Goal: Information Seeking & Learning: Learn about a topic

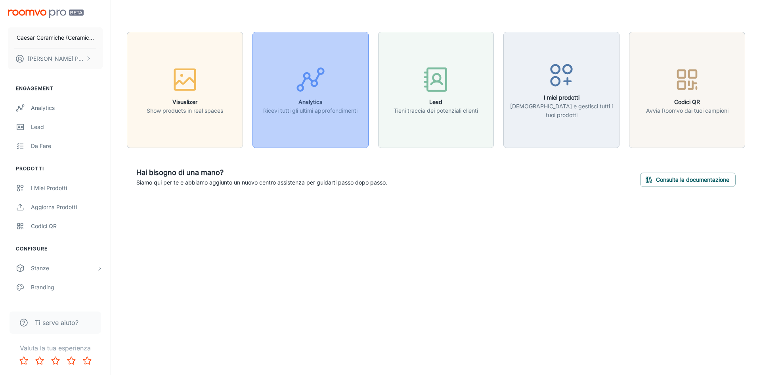
click at [319, 90] on icon "button" at bounding box center [311, 80] width 30 height 30
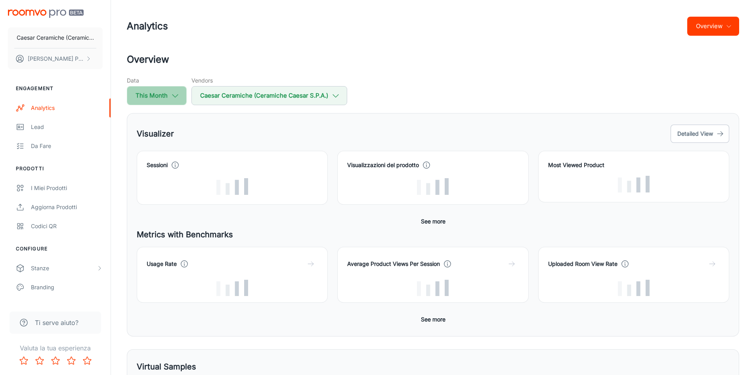
click at [176, 97] on icon "button" at bounding box center [175, 95] width 9 height 9
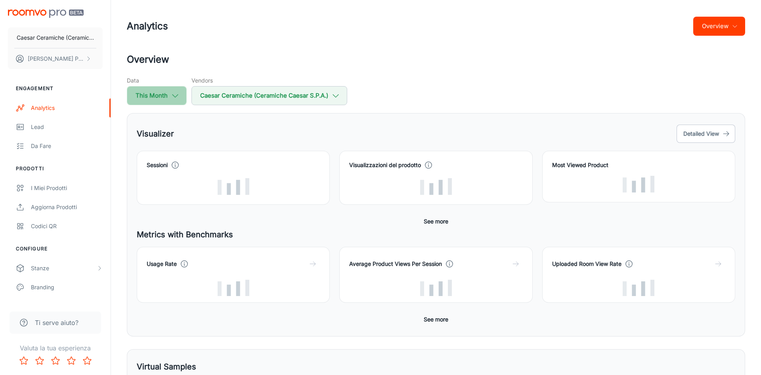
select select "8"
select select "2025"
select select "8"
select select "2025"
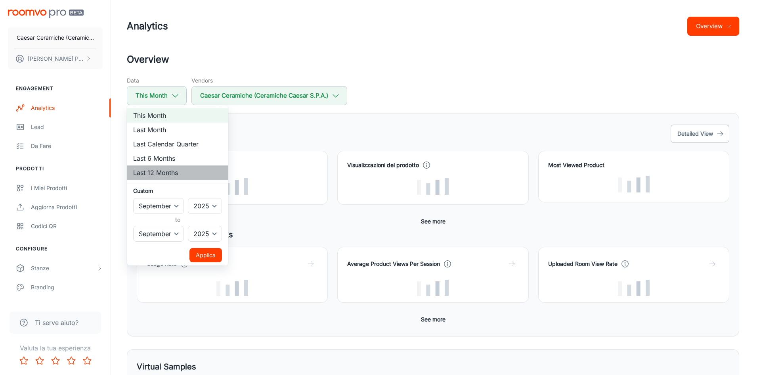
click at [183, 170] on li "Last 12 Months" at bounding box center [177, 172] width 101 height 14
select select "2024"
select select "7"
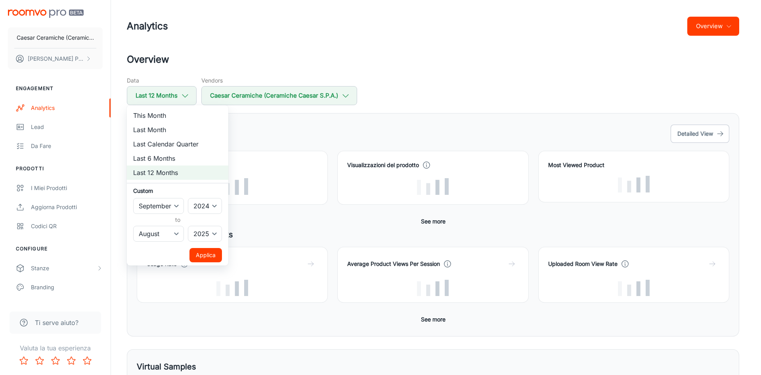
click at [402, 60] on div at bounding box center [380, 187] width 761 height 375
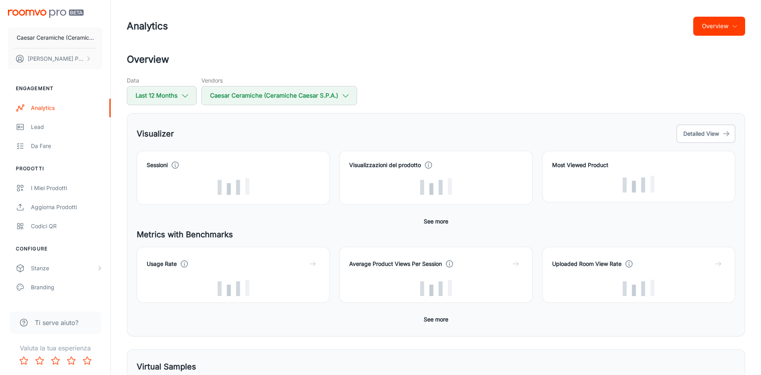
select select "2025"
select select "8"
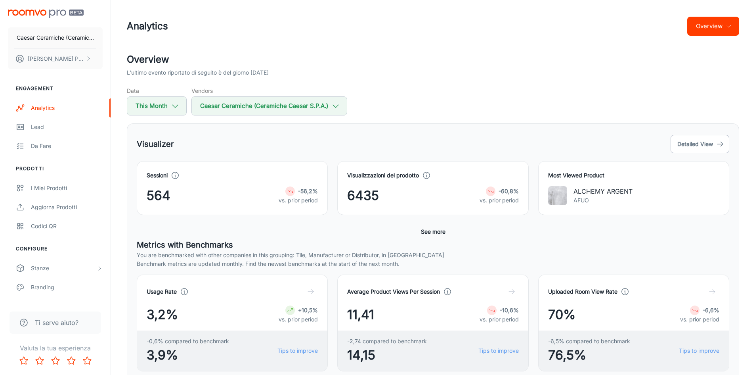
click at [436, 233] on button "See more" at bounding box center [433, 231] width 31 height 14
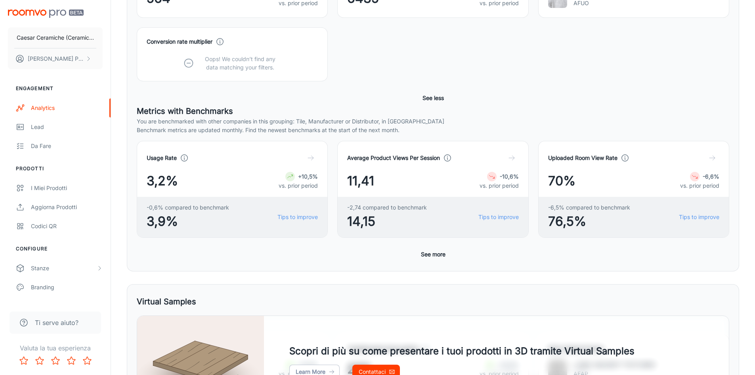
scroll to position [198, 0]
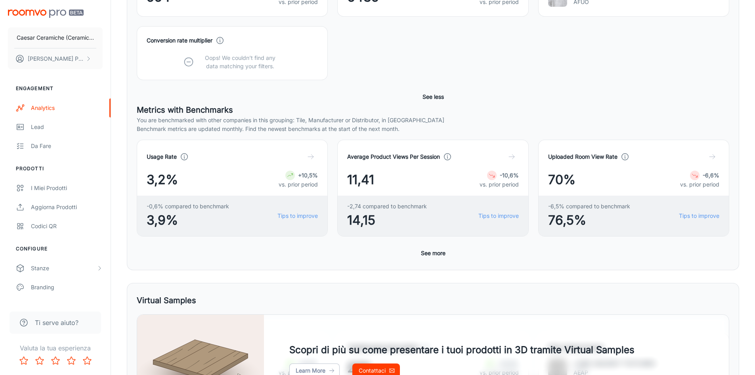
click at [428, 256] on button "See more" at bounding box center [433, 253] width 31 height 14
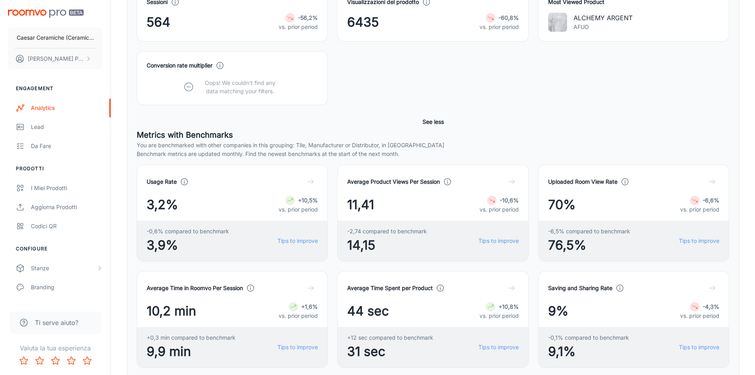
scroll to position [75, 0]
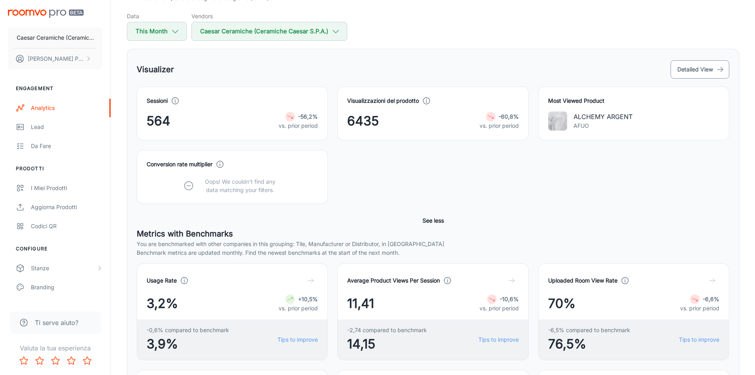
click at [679, 69] on button "Detailed View" at bounding box center [700, 69] width 59 height 18
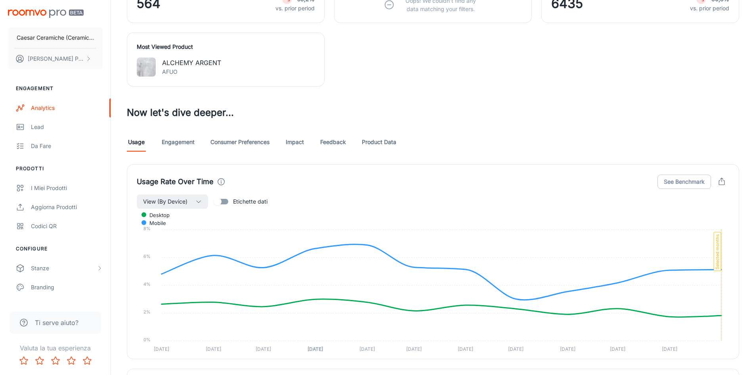
scroll to position [357, 0]
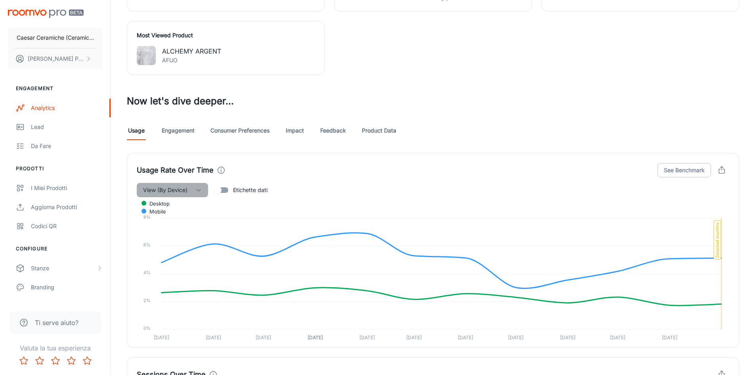
click at [193, 189] on button "View (By Device)" at bounding box center [172, 190] width 71 height 14
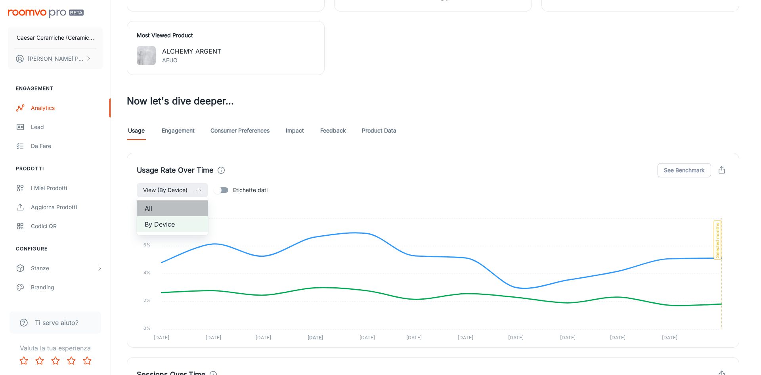
click at [189, 208] on span "All" at bounding box center [172, 208] width 55 height 10
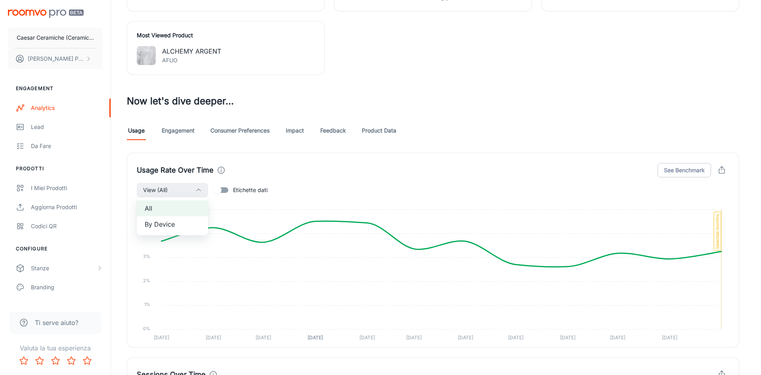
click at [315, 180] on div at bounding box center [380, 187] width 761 height 375
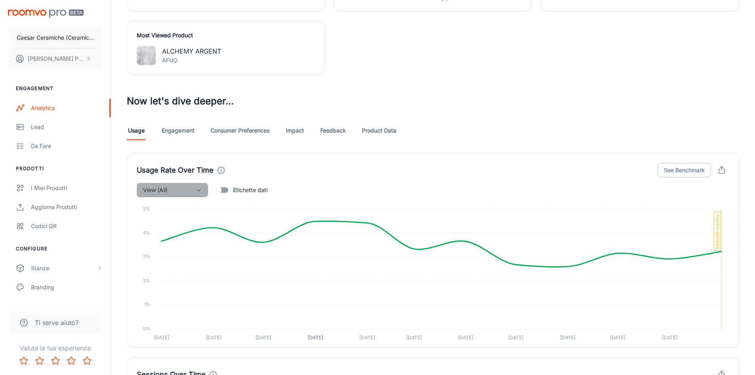
click at [183, 185] on button "View (All)" at bounding box center [172, 190] width 71 height 14
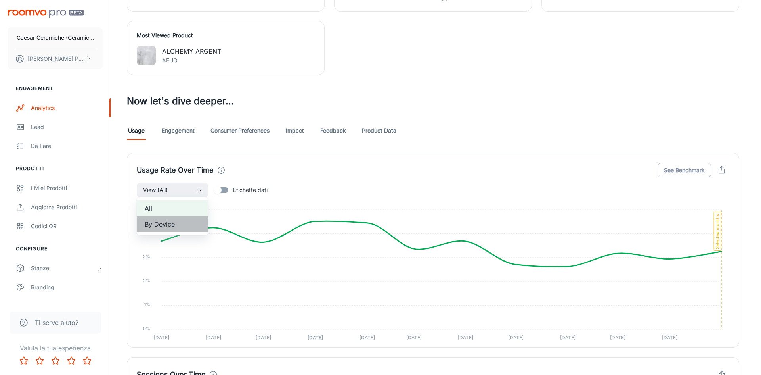
click at [178, 223] on span "By Device" at bounding box center [172, 224] width 55 height 10
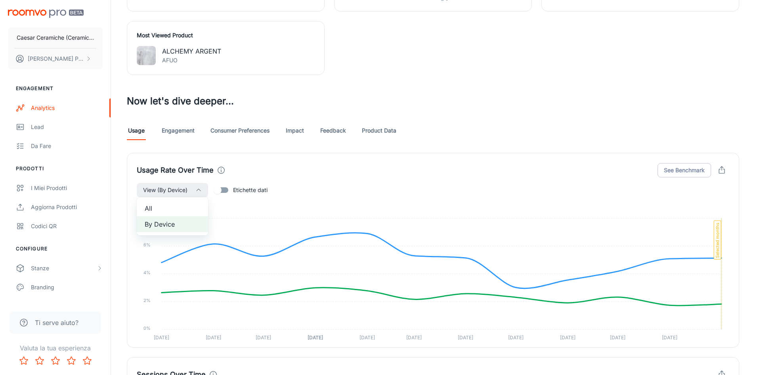
drag, startPoint x: 186, startPoint y: 138, endPoint x: 185, endPoint y: 131, distance: 6.9
click at [186, 137] on div at bounding box center [380, 187] width 761 height 375
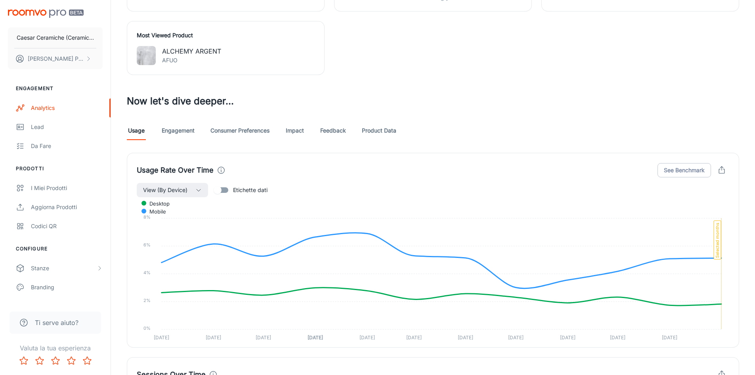
click at [184, 130] on link "Engagement" at bounding box center [178, 130] width 33 height 19
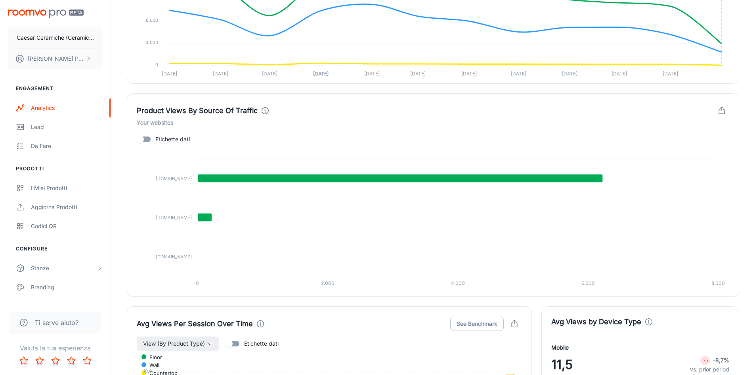
scroll to position [634, 0]
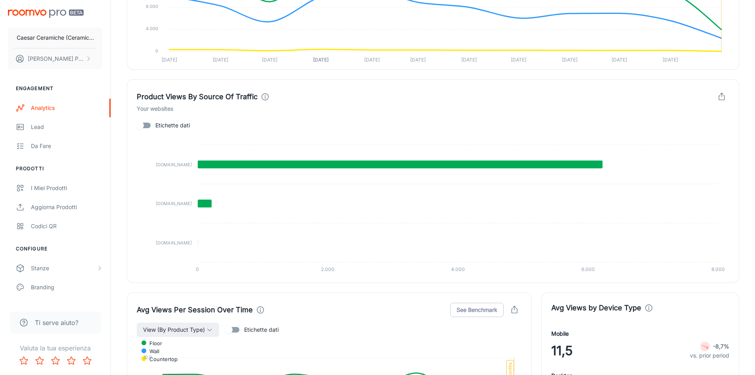
click at [561, 169] on foreignobject at bounding box center [433, 205] width 592 height 145
click at [566, 162] on icon at bounding box center [400, 164] width 405 height 8
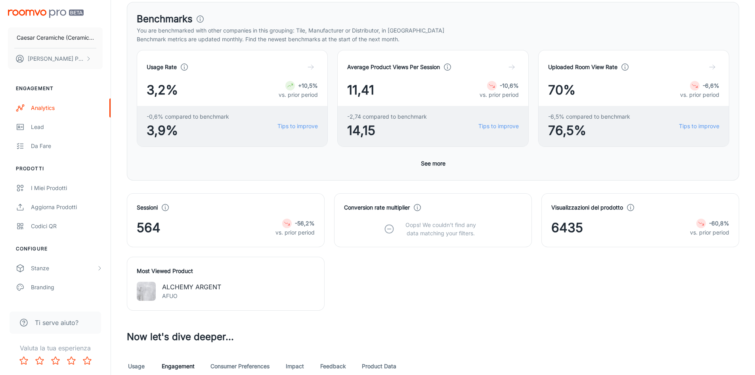
scroll to position [0, 0]
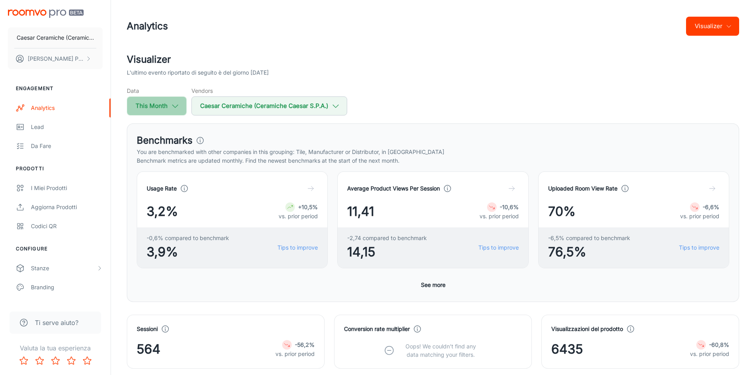
click at [176, 103] on icon "button" at bounding box center [175, 105] width 9 height 9
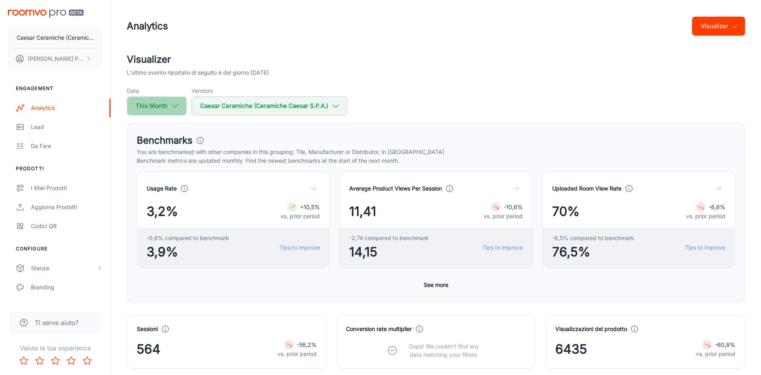
select select "8"
select select "2025"
select select "8"
select select "2025"
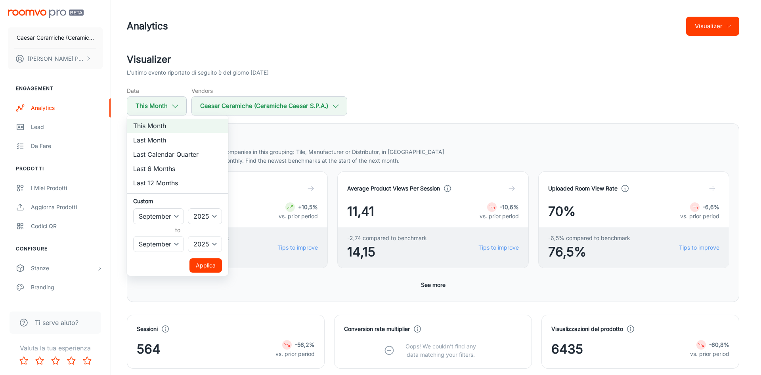
click at [172, 182] on li "Last 12 Months" at bounding box center [177, 183] width 101 height 14
select select "2024"
select select "7"
click at [206, 266] on button "Applica" at bounding box center [205, 265] width 32 height 14
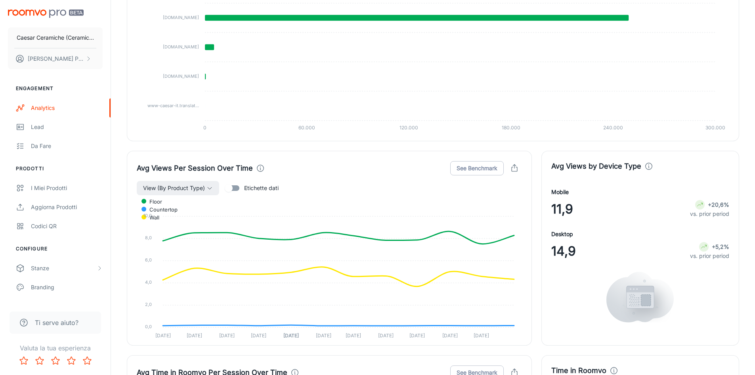
scroll to position [674, 0]
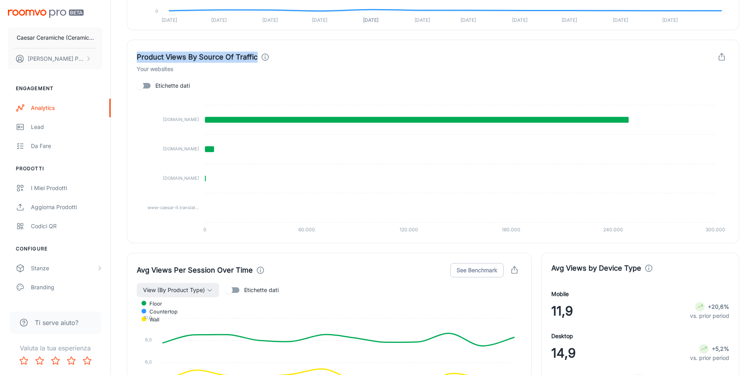
drag, startPoint x: 138, startPoint y: 56, endPoint x: 256, endPoint y: 56, distance: 117.7
click at [256, 56] on div "Product Views By Source Of Traffic" at bounding box center [203, 57] width 133 height 11
copy h4 "Product Views By Source Of Traffic"
drag, startPoint x: 148, startPoint y: 149, endPoint x: 200, endPoint y: 152, distance: 51.6
click at [200, 152] on foreignobject at bounding box center [433, 165] width 592 height 145
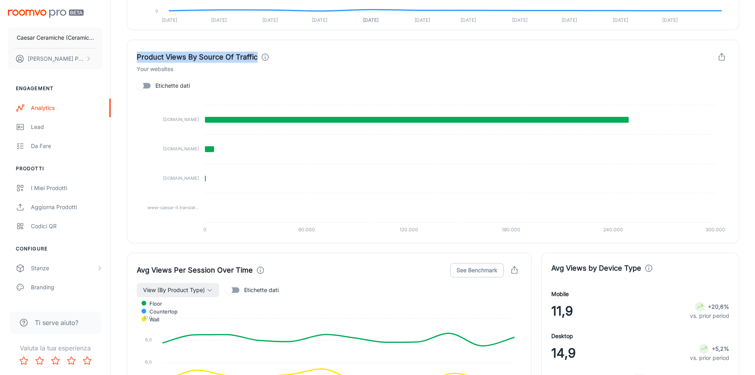
drag, startPoint x: 201, startPoint y: 150, endPoint x: 161, endPoint y: 147, distance: 40.1
click at [161, 148] on icon "[DOMAIN_NAME] [DOMAIN_NAME] [DOMAIN_NAME] [DOMAIN_NAME] [DOMAIN_NAME] [DOMAIN_N…" at bounding box center [433, 165] width 592 height 145
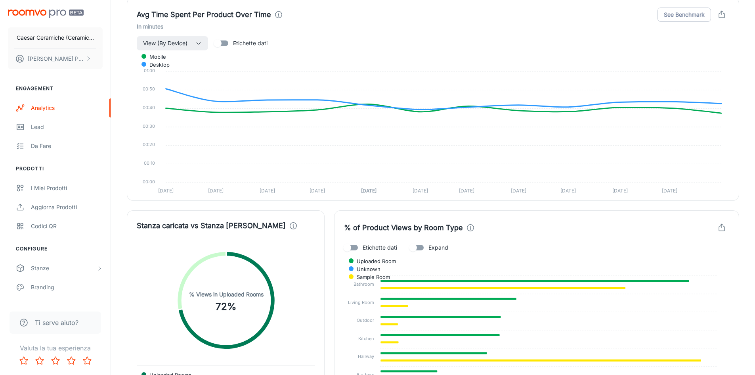
scroll to position [1387, 0]
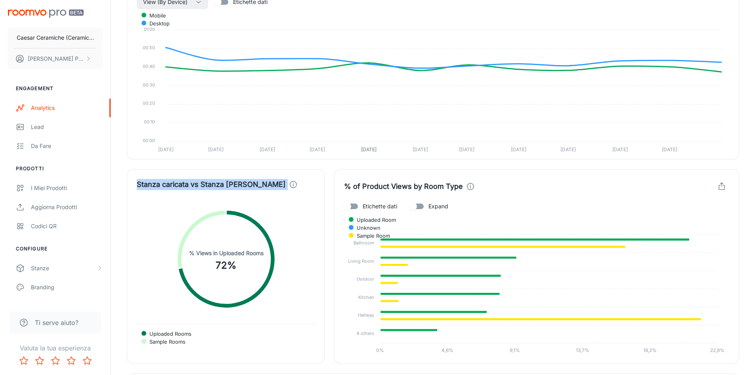
drag, startPoint x: 129, startPoint y: 178, endPoint x: 291, endPoint y: 294, distance: 200.2
click at [289, 294] on div "Stanza caricata vs [PERSON_NAME] [PERSON_NAME] Uploaded Rooms Sample Rooms % Vi…" at bounding box center [226, 266] width 198 height 195
click at [295, 286] on foreignobject "Uploaded Rooms Sample Rooms" at bounding box center [226, 259] width 178 height 107
click at [288, 281] on foreignobject "Uploaded Rooms Sample Rooms" at bounding box center [226, 259] width 178 height 107
click at [129, 199] on div "Stanza caricata vs [PERSON_NAME] [PERSON_NAME] Uploaded Rooms Sample Rooms % Vi…" at bounding box center [226, 266] width 198 height 195
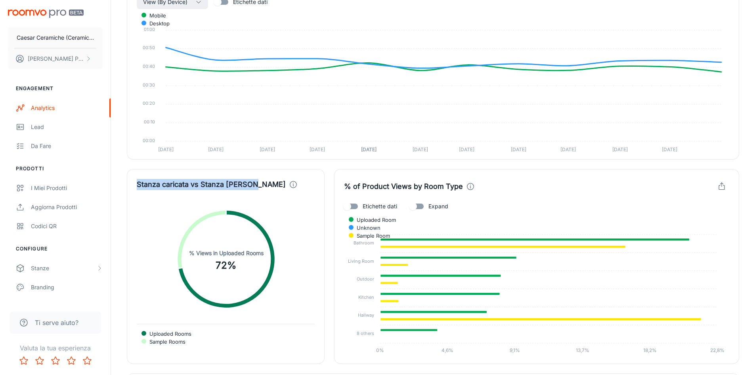
drag, startPoint x: 257, startPoint y: 187, endPoint x: 135, endPoint y: 178, distance: 122.4
click at [135, 178] on div "Stanza caricata vs [PERSON_NAME] [PERSON_NAME] Uploaded Rooms Sample Rooms % Vi…" at bounding box center [226, 266] width 198 height 195
click at [141, 181] on h4 "Stanza caricata vs Stanza [PERSON_NAME]" at bounding box center [211, 184] width 149 height 11
drag, startPoint x: 136, startPoint y: 182, endPoint x: 259, endPoint y: 185, distance: 123.3
click at [259, 185] on div "Stanza caricata vs [PERSON_NAME] [PERSON_NAME] Uploaded Rooms Sample Rooms % Vi…" at bounding box center [226, 266] width 198 height 195
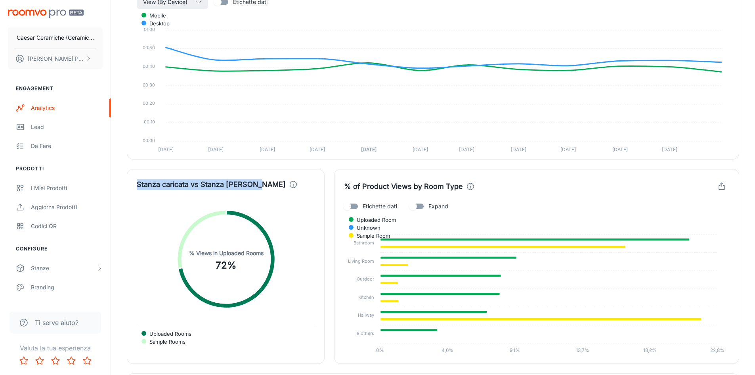
copy h4 "Stanza caricata vs Stanza [PERSON_NAME]"
click at [211, 248] on circle at bounding box center [226, 259] width 88 height 88
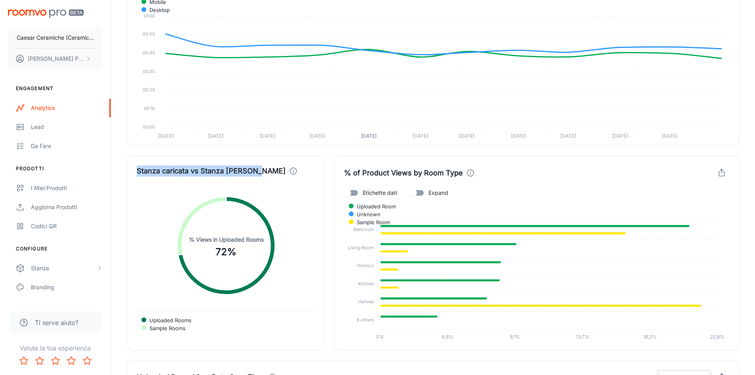
scroll to position [1405, 0]
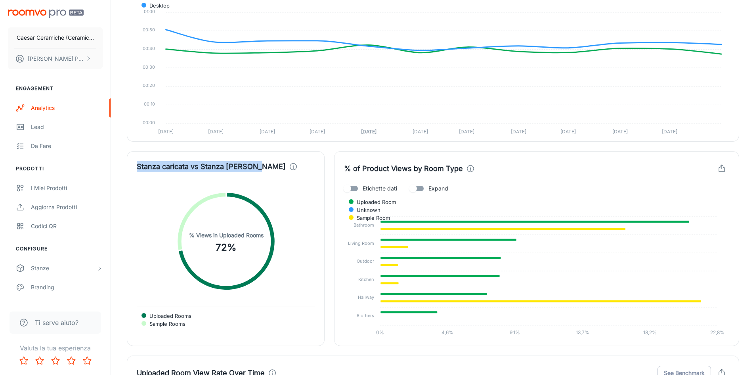
click at [296, 232] on foreignobject "Uploaded Rooms Sample Rooms" at bounding box center [226, 241] width 178 height 107
click at [259, 154] on div "Stanza caricata vs [PERSON_NAME] [PERSON_NAME] Uploaded Rooms Sample Rooms % Vi…" at bounding box center [226, 248] width 198 height 195
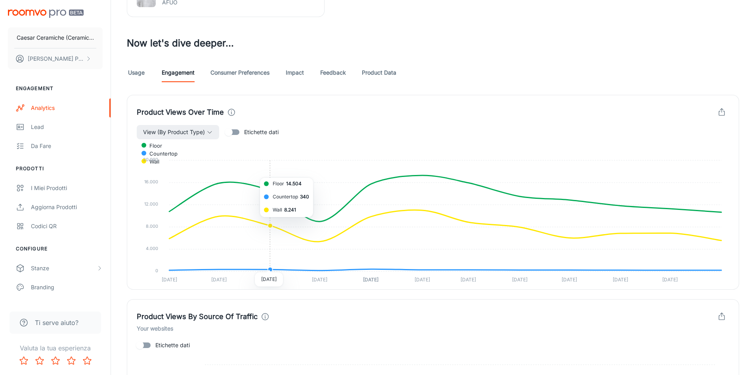
scroll to position [414, 0]
click at [134, 70] on link "Usage" at bounding box center [136, 72] width 19 height 19
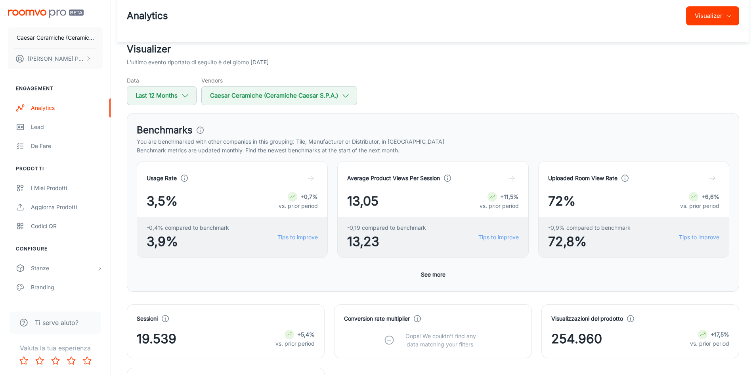
scroll to position [40, 0]
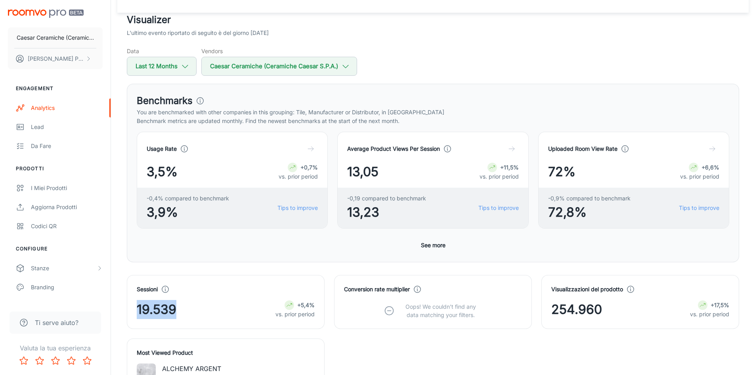
drag, startPoint x: 178, startPoint y: 308, endPoint x: 137, endPoint y: 312, distance: 41.8
click at [137, 312] on div "19.539 +5,4% vs. prior period" at bounding box center [226, 309] width 178 height 19
drag, startPoint x: 136, startPoint y: 287, endPoint x: 174, endPoint y: 314, distance: 46.9
click at [174, 314] on div "Sessioni 19.539 +5,4% vs. prior period" at bounding box center [226, 302] width 198 height 54
copy div "Sessioni 19.539"
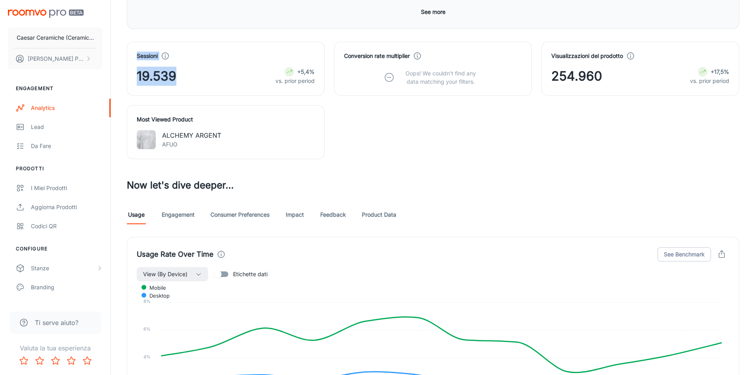
scroll to position [357, 0]
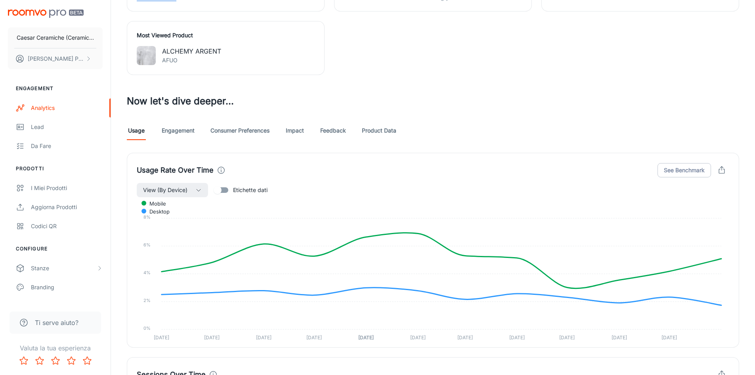
click at [191, 129] on link "Engagement" at bounding box center [178, 130] width 33 height 19
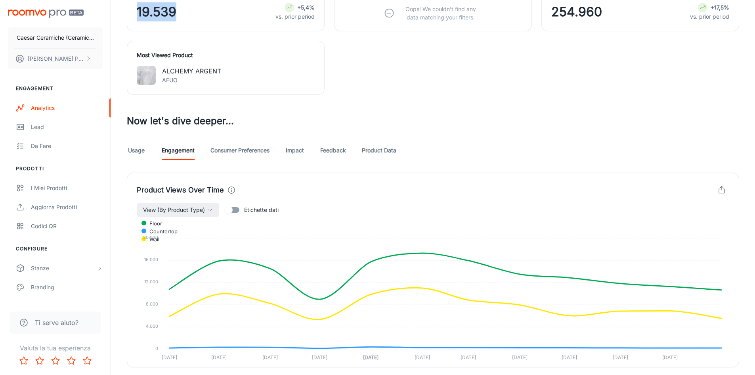
scroll to position [357, 0]
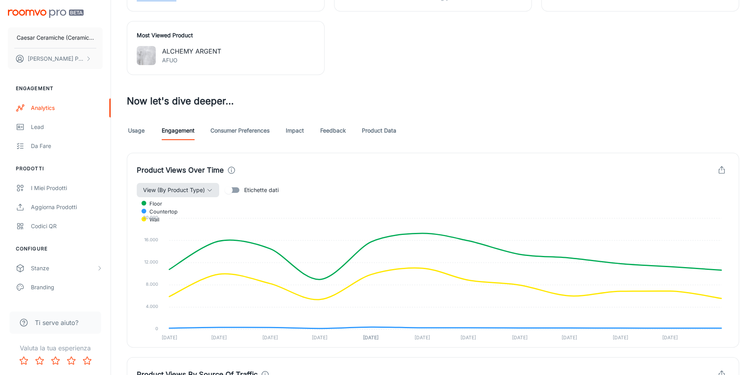
click at [159, 190] on span "View (By Product Type)" at bounding box center [174, 190] width 62 height 10
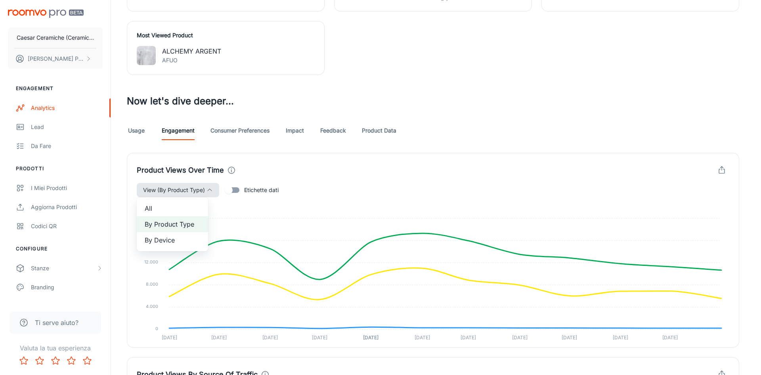
click at [159, 190] on div at bounding box center [380, 187] width 761 height 375
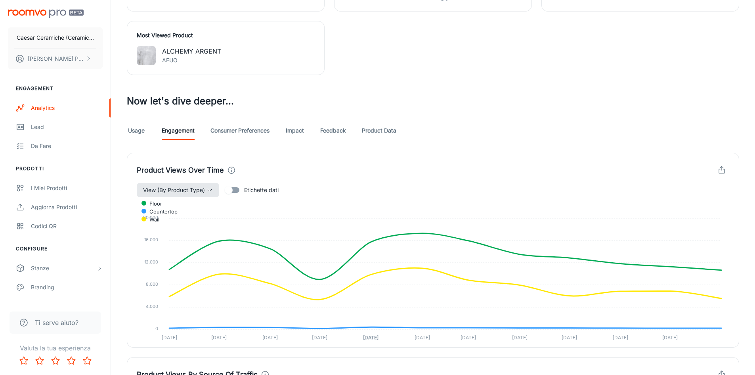
click at [204, 189] on span "View (By Product Type)" at bounding box center [174, 190] width 62 height 10
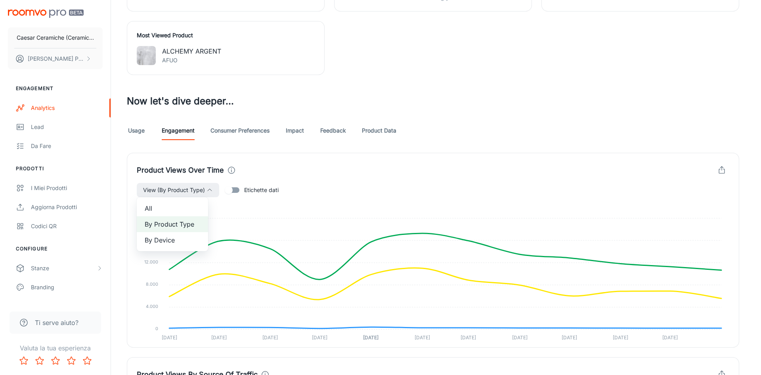
click at [168, 208] on span "All" at bounding box center [172, 208] width 55 height 10
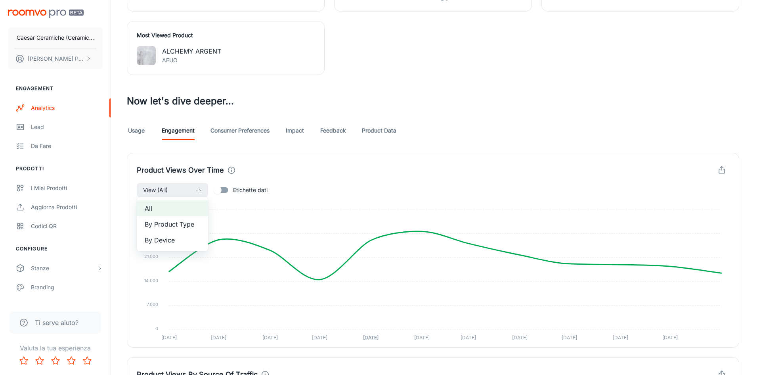
click at [179, 227] on span "By Product Type" at bounding box center [172, 224] width 55 height 10
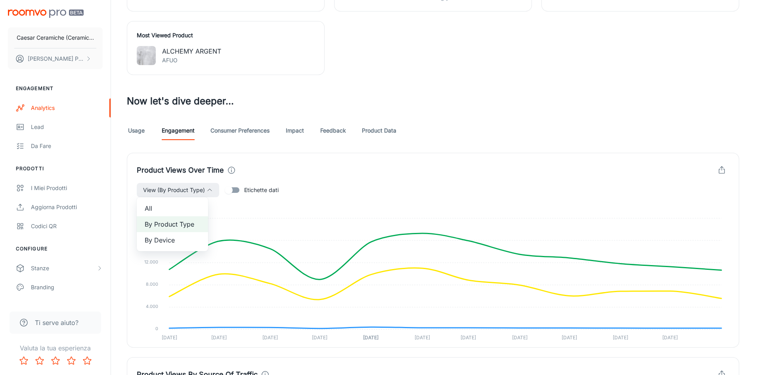
click at [227, 191] on div at bounding box center [380, 187] width 761 height 375
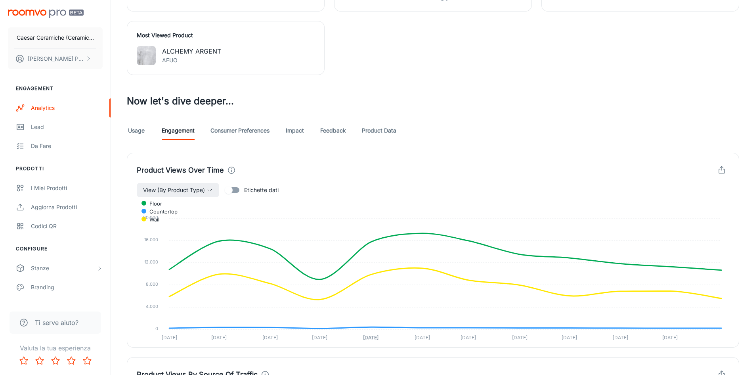
click at [229, 191] on input "Etichette dati" at bounding box center [228, 189] width 45 height 15
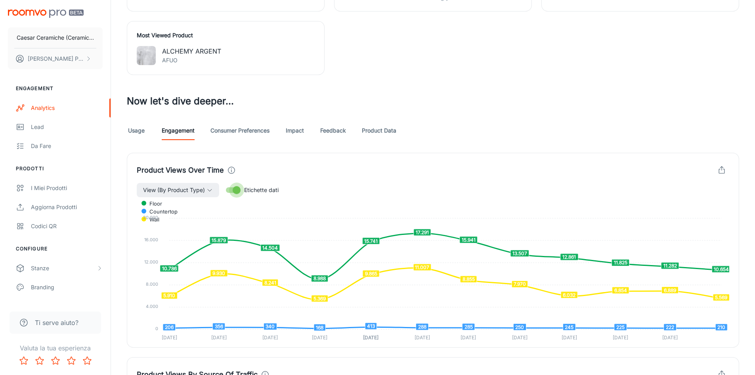
click at [233, 190] on input "Etichette dati" at bounding box center [236, 189] width 45 height 15
checkbox input "false"
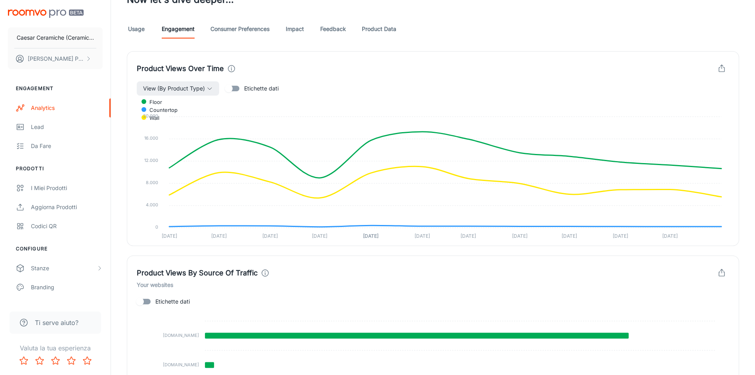
scroll to position [436, 0]
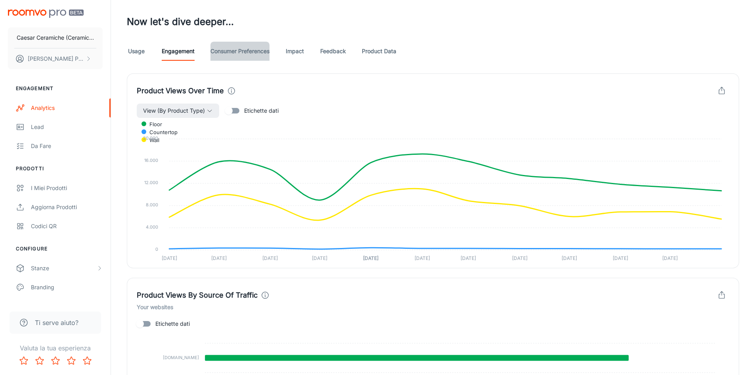
click at [257, 54] on link "Consumer Preferences" at bounding box center [239, 51] width 59 height 19
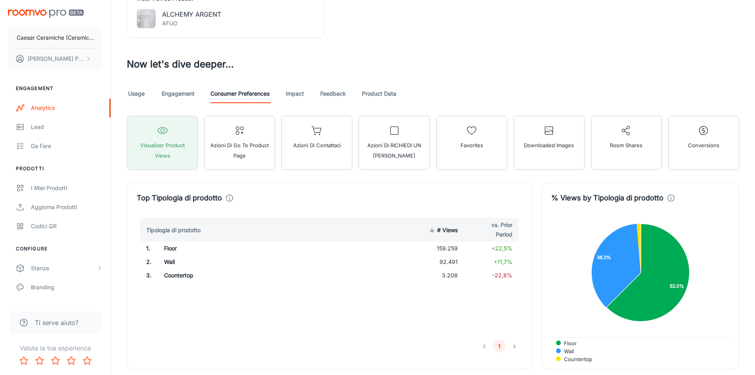
scroll to position [396, 0]
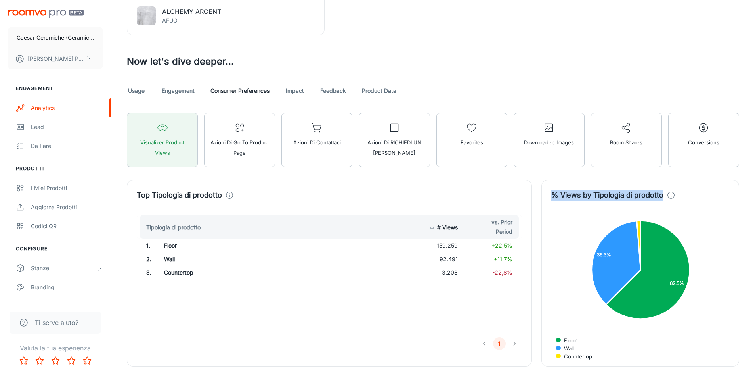
drag, startPoint x: 553, startPoint y: 197, endPoint x: 662, endPoint y: 195, distance: 108.6
click at [662, 195] on h4 "% Views by Tipologia di prodotto" at bounding box center [607, 194] width 112 height 11
drag, startPoint x: 662, startPoint y: 195, endPoint x: 689, endPoint y: 217, distance: 35.0
click at [689, 217] on foreignobject "Floor Wall Countertop" at bounding box center [640, 269] width 178 height 107
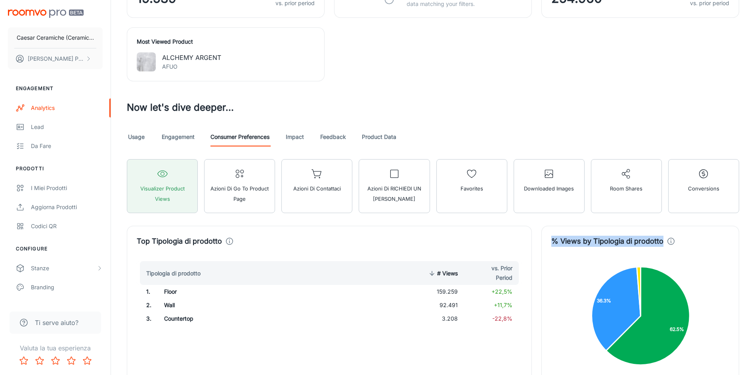
scroll to position [350, 0]
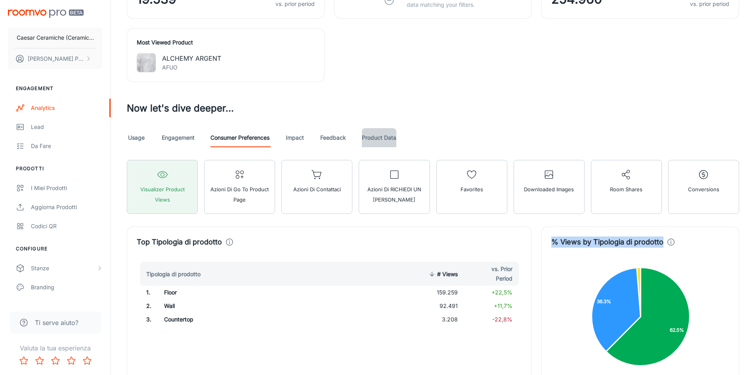
click at [371, 140] on link "Product Data" at bounding box center [379, 137] width 34 height 19
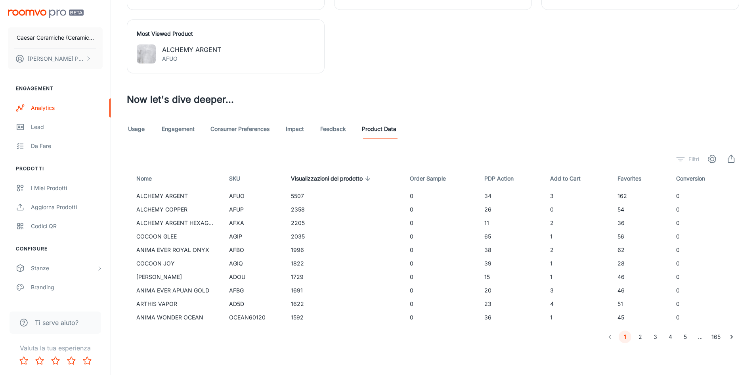
scroll to position [358, 0]
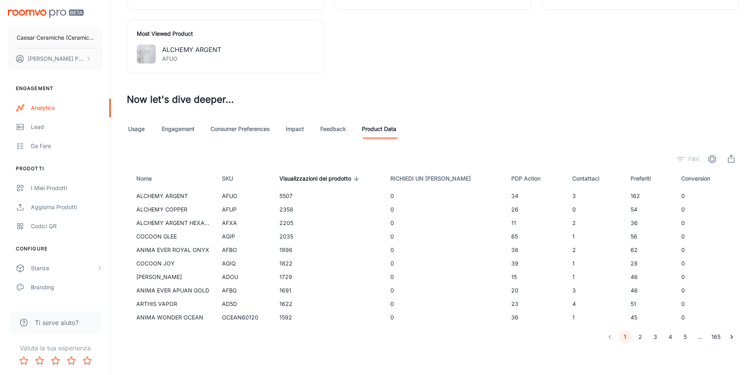
click at [139, 130] on link "Usage" at bounding box center [136, 128] width 19 height 19
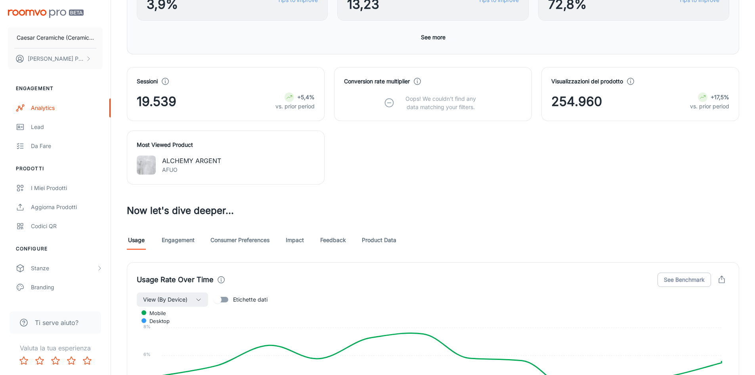
scroll to position [317, 0]
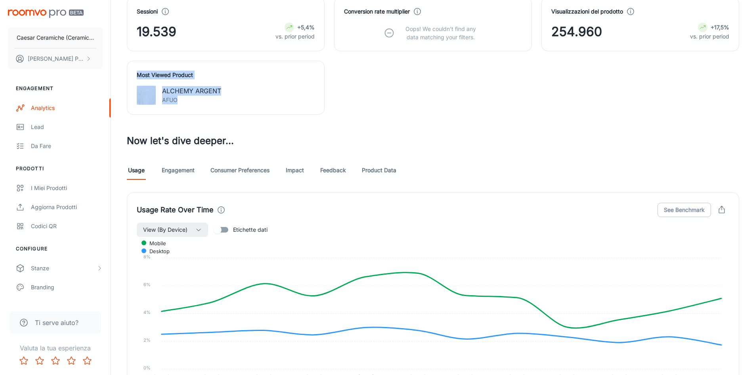
drag, startPoint x: 136, startPoint y: 75, endPoint x: 203, endPoint y: 101, distance: 71.2
click at [203, 101] on div "Most Viewed Product ALCHEMY ARGENT AFUO" at bounding box center [226, 88] width 198 height 54
click at [203, 101] on p "AFUO" at bounding box center [191, 100] width 59 height 9
click at [210, 90] on p "ALCHEMY ARGENT" at bounding box center [191, 91] width 59 height 10
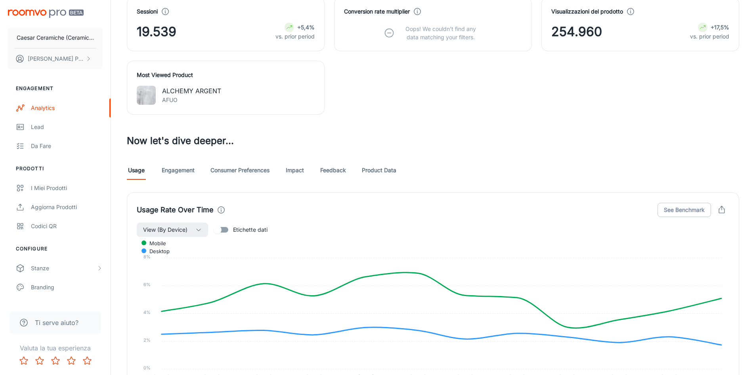
click at [221, 100] on div "ALCHEMY ARGENT AFUO" at bounding box center [226, 95] width 178 height 19
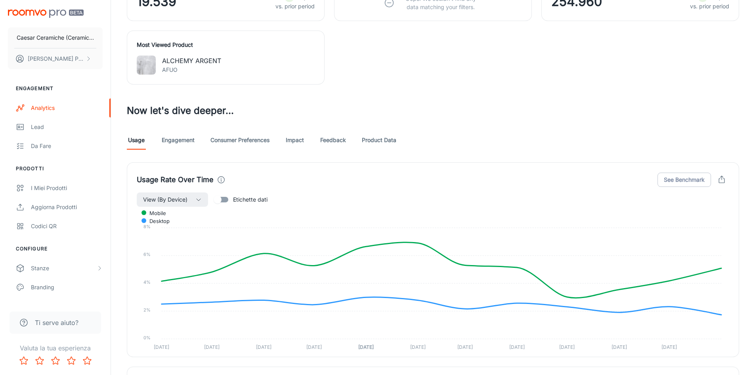
scroll to position [357, 0]
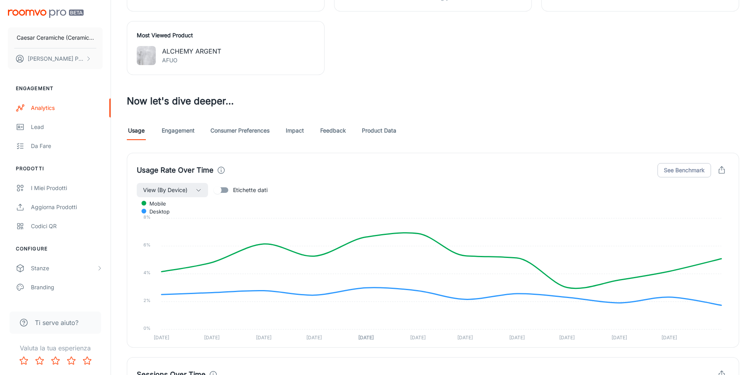
click at [234, 130] on link "Consumer Preferences" at bounding box center [239, 130] width 59 height 19
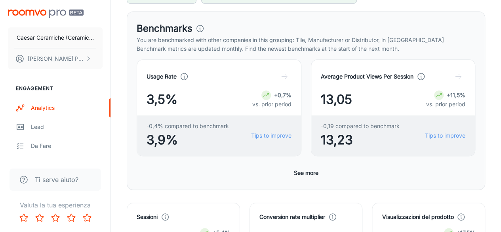
scroll to position [350, 0]
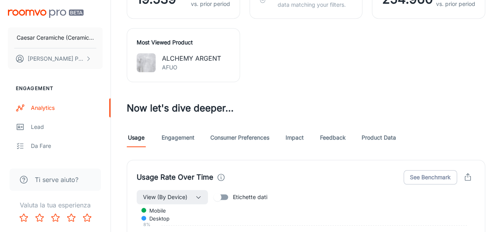
click at [179, 138] on link "Engagement" at bounding box center [178, 137] width 33 height 19
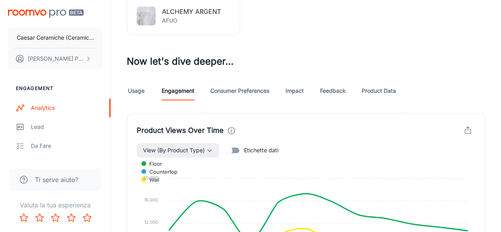
scroll to position [357, 0]
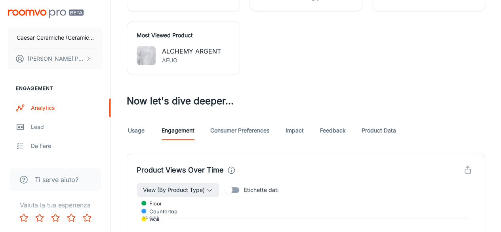
click at [231, 135] on link "Consumer Preferences" at bounding box center [239, 130] width 59 height 19
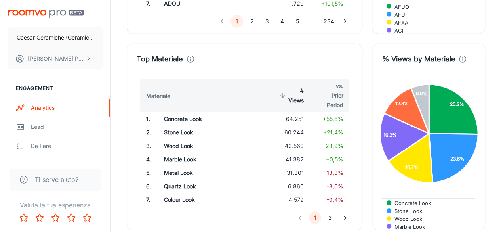
scroll to position [1189, 0]
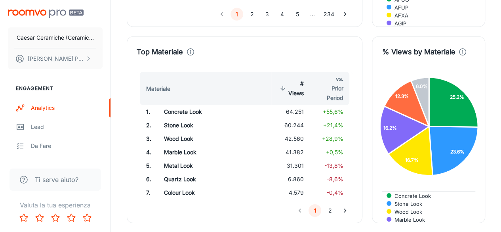
click at [333, 208] on button "2" at bounding box center [330, 210] width 13 height 13
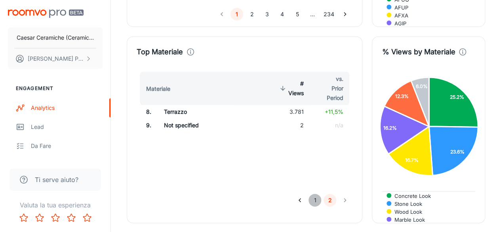
click at [315, 200] on button "1" at bounding box center [315, 200] width 13 height 13
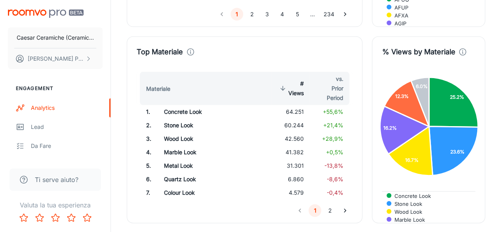
click at [349, 210] on icon "Go to next page" at bounding box center [345, 210] width 8 height 8
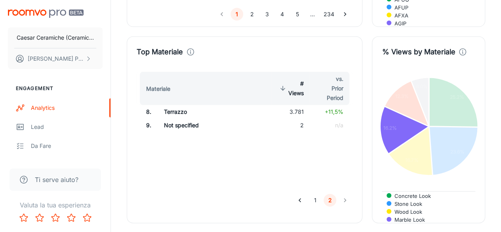
scroll to position [4, 0]
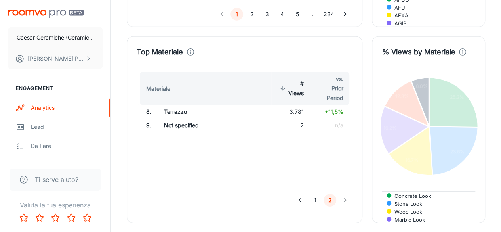
click at [416, 232] on span "4 others" at bounding box center [402, 235] width 27 height 7
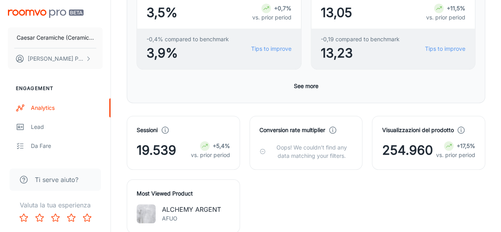
scroll to position [238, 0]
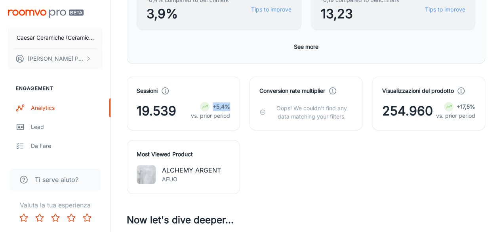
drag, startPoint x: 214, startPoint y: 105, endPoint x: 231, endPoint y: 105, distance: 17.8
click at [231, 105] on div "Sessioni 19.539 +5,4% vs. prior period" at bounding box center [183, 103] width 113 height 54
copy strong "+5,4%"
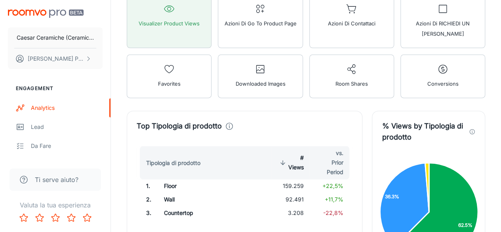
scroll to position [357, 0]
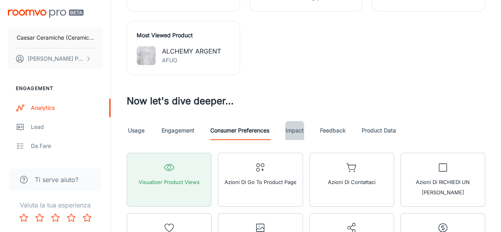
click at [289, 131] on link "Impact" at bounding box center [294, 130] width 19 height 19
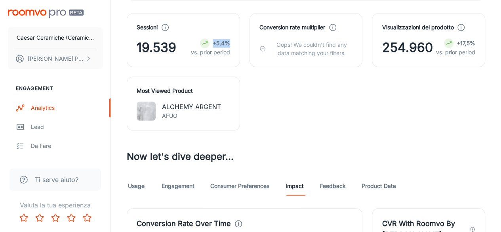
scroll to position [298, 0]
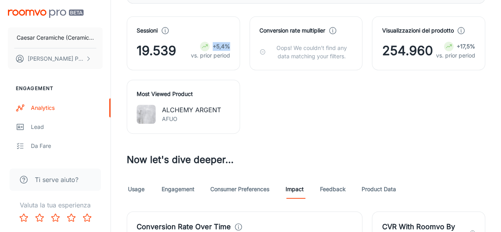
click at [334, 187] on link "Feedback" at bounding box center [333, 189] width 26 height 19
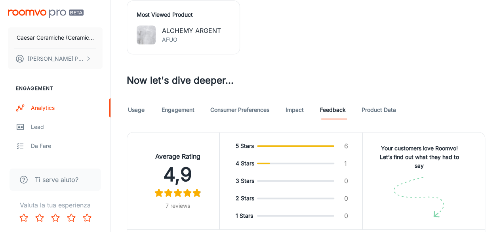
scroll to position [405, 0]
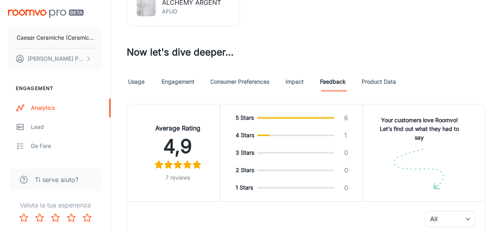
click at [376, 82] on link "Product Data" at bounding box center [379, 81] width 34 height 19
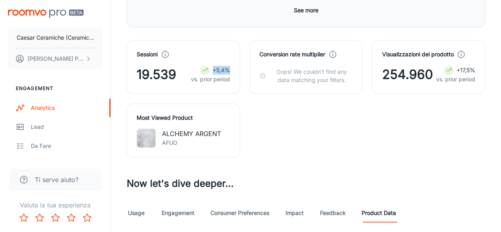
scroll to position [314, 0]
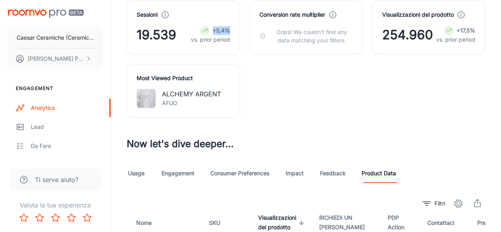
click at [176, 172] on link "Engagement" at bounding box center [178, 173] width 33 height 19
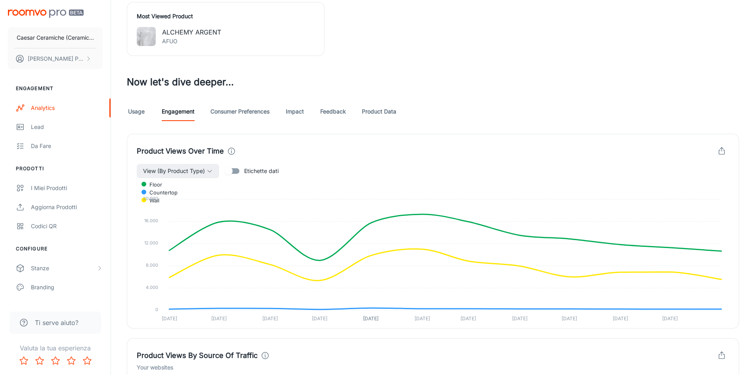
scroll to position [375, 0]
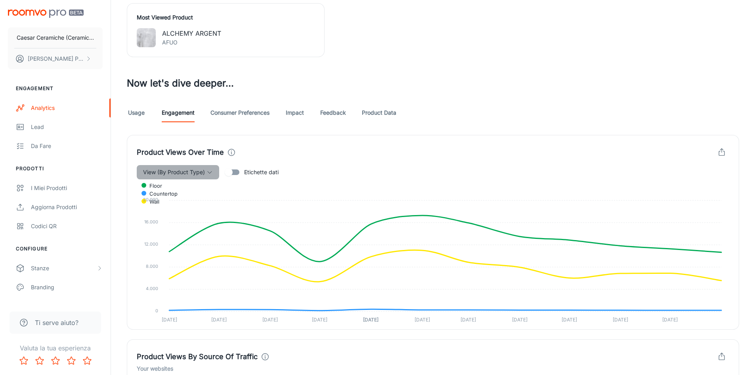
click at [201, 173] on span "View (By Product Type)" at bounding box center [174, 172] width 62 height 10
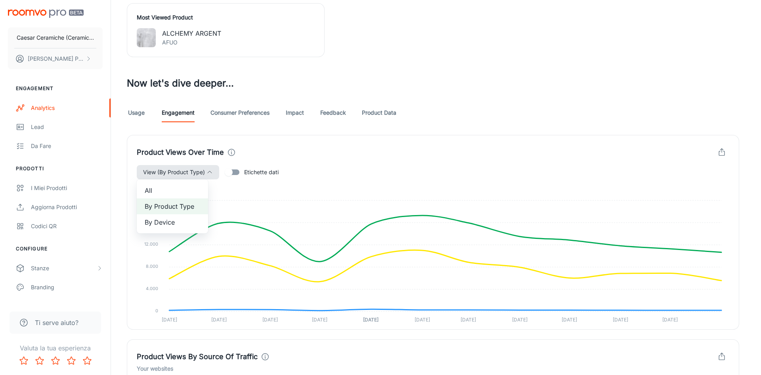
click at [201, 173] on div at bounding box center [380, 187] width 761 height 375
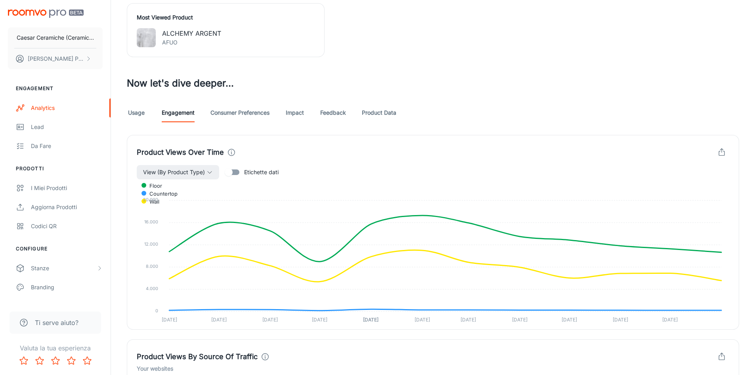
click at [133, 109] on link "Usage" at bounding box center [136, 112] width 19 height 19
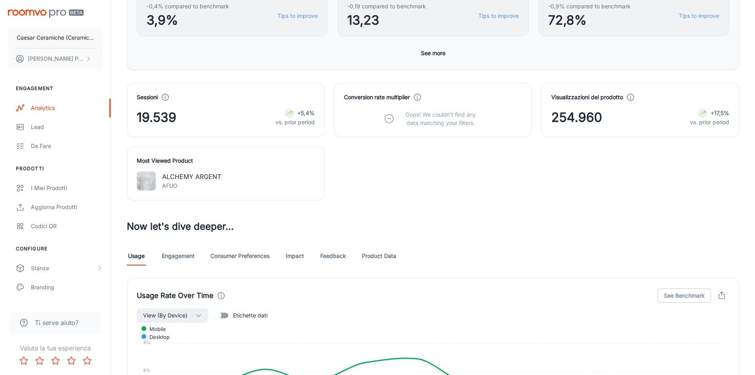
scroll to position [317, 0]
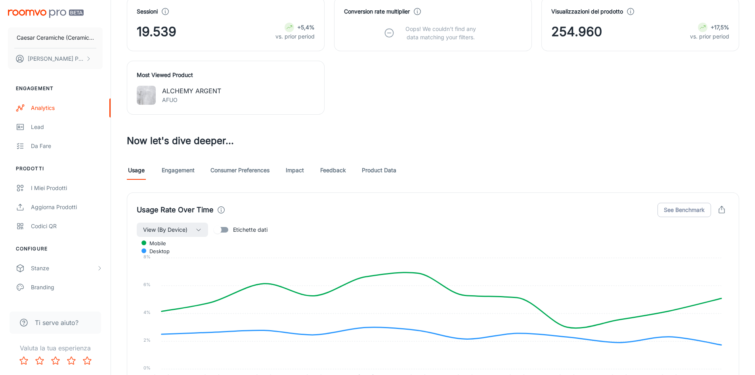
click at [180, 163] on link "Engagement" at bounding box center [178, 170] width 33 height 19
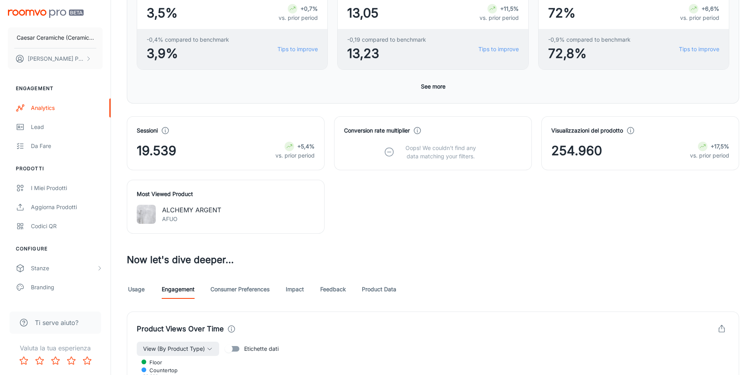
scroll to position [357, 0]
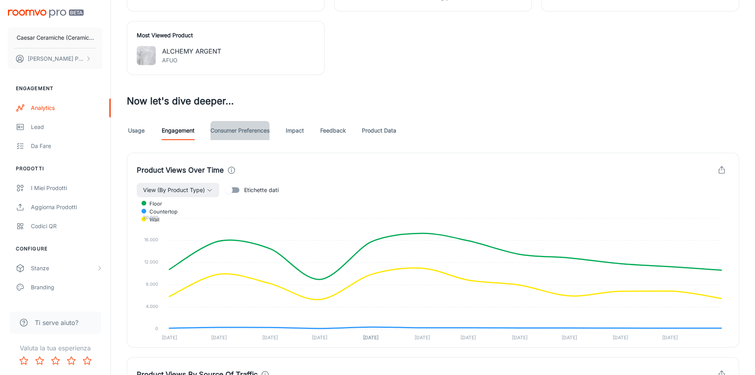
click at [235, 133] on link "Consumer Preferences" at bounding box center [239, 130] width 59 height 19
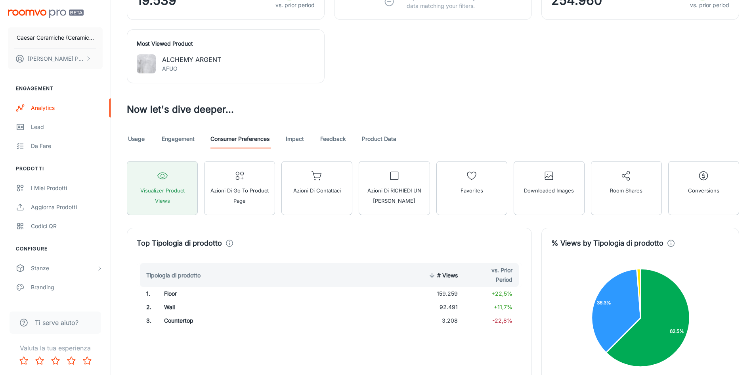
scroll to position [270, 0]
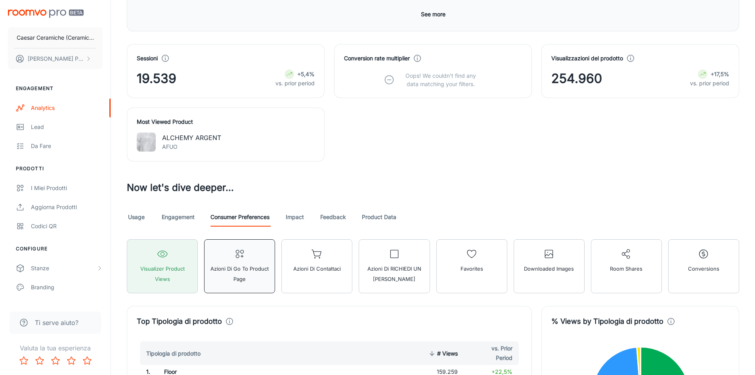
click at [220, 266] on span "Azioni di Go To Product Page" at bounding box center [239, 273] width 61 height 21
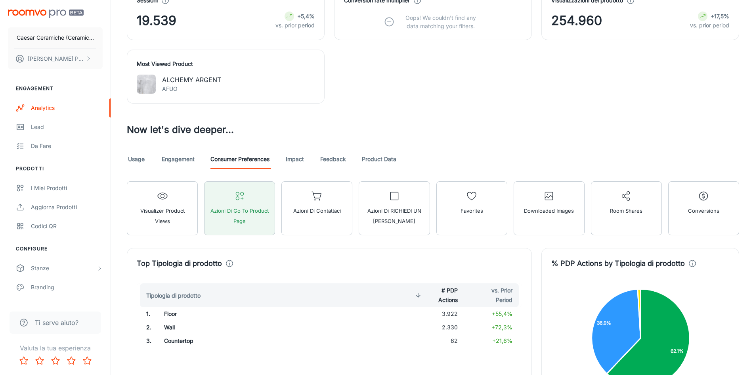
scroll to position [429, 0]
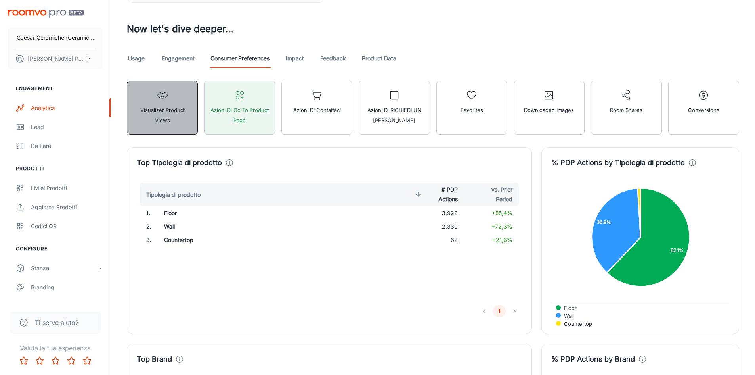
click at [160, 104] on button "Visualizer Product Views" at bounding box center [162, 107] width 71 height 54
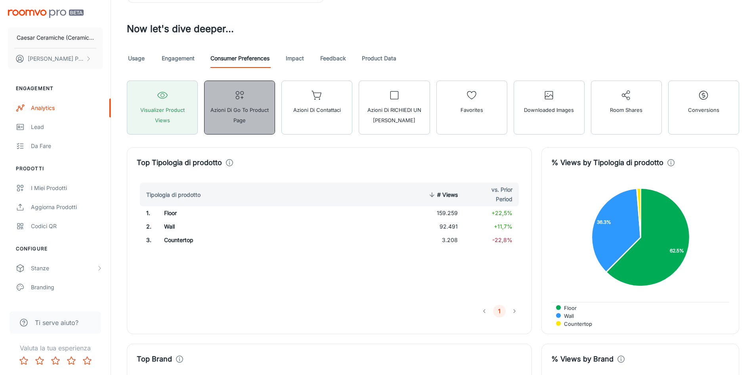
click at [247, 118] on span "Azioni di Go To Product Page" at bounding box center [239, 115] width 61 height 21
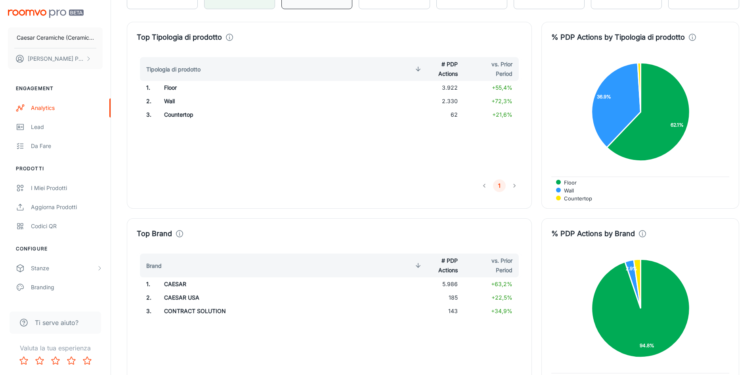
scroll to position [508, 0]
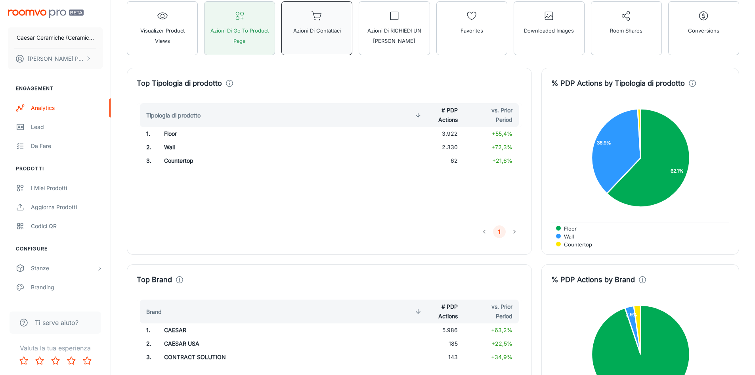
click at [301, 38] on button "Azioni di Contattaci" at bounding box center [316, 28] width 71 height 54
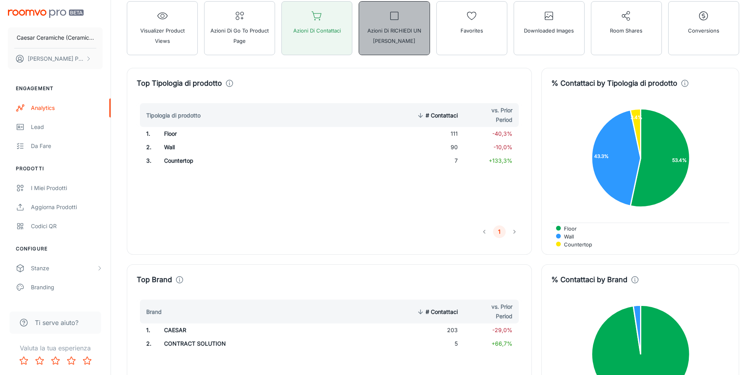
click at [386, 42] on span "Azioni di RICHIEDI UN [PERSON_NAME]" at bounding box center [394, 35] width 61 height 21
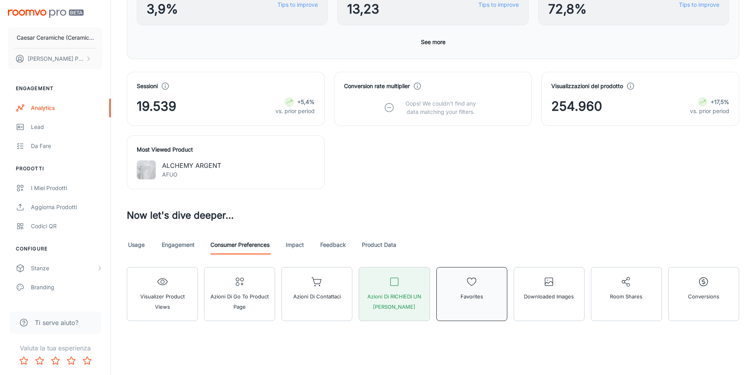
click at [466, 301] on span "Favorites" at bounding box center [472, 296] width 23 height 10
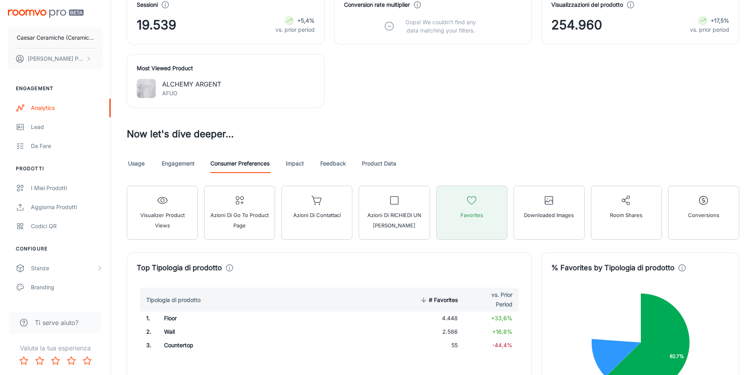
scroll to position [480, 0]
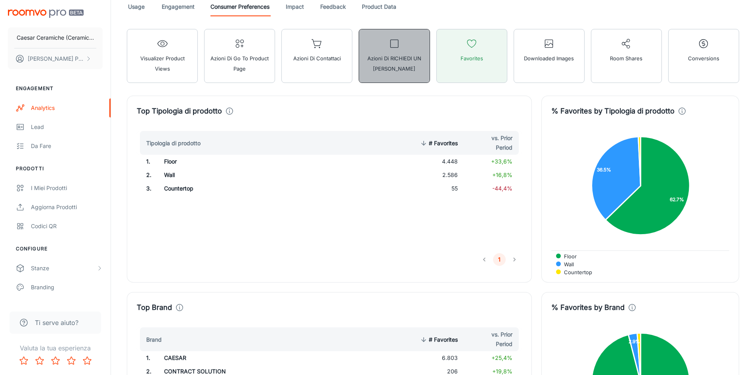
click at [385, 66] on span "Azioni di RICHIEDI UN [PERSON_NAME]" at bounding box center [394, 63] width 61 height 21
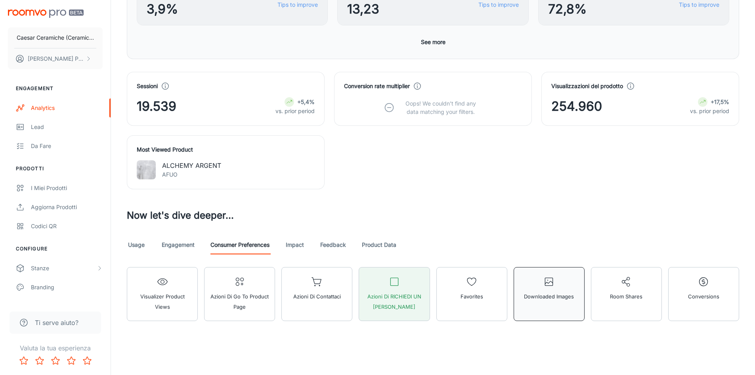
click at [554, 283] on icon "button" at bounding box center [548, 281] width 11 height 11
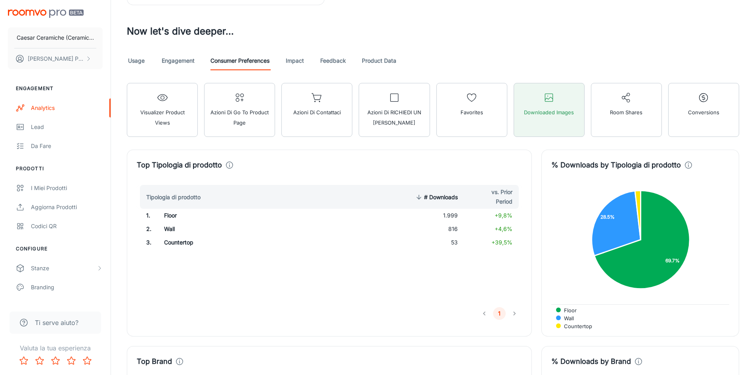
scroll to position [441, 0]
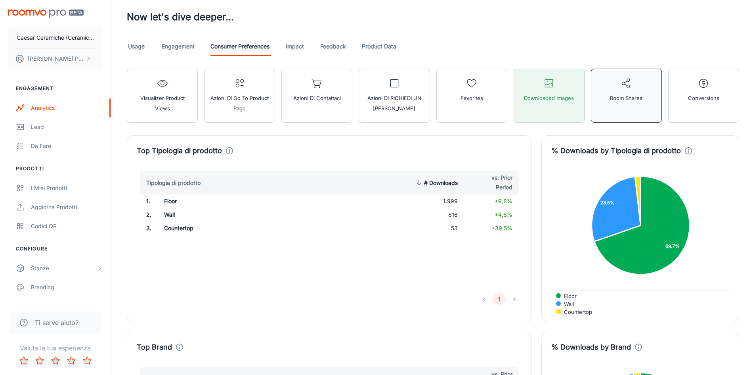
click at [627, 91] on button "Room Shares" at bounding box center [626, 96] width 71 height 54
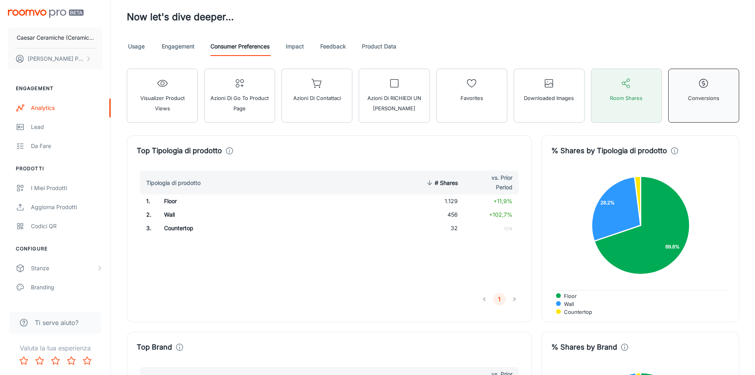
click at [700, 110] on button "Conversions" at bounding box center [703, 96] width 71 height 54
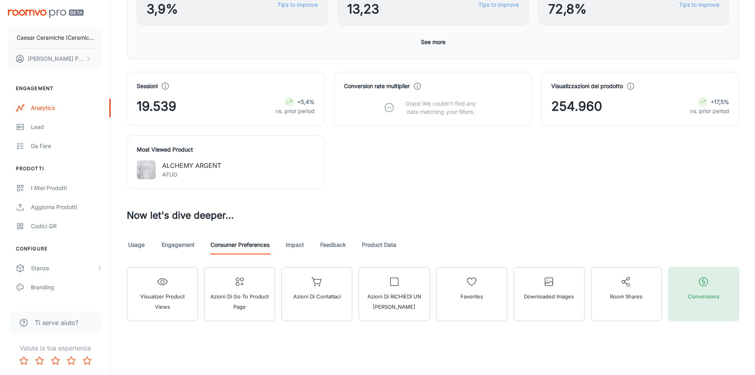
scroll to position [243, 0]
click at [294, 252] on link "Impact" at bounding box center [294, 244] width 19 height 19
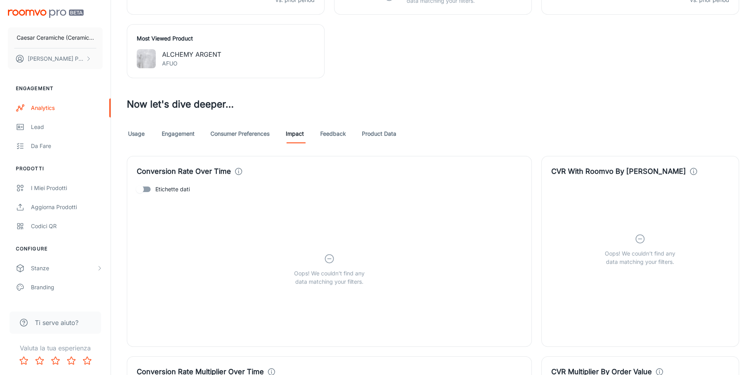
scroll to position [396, 0]
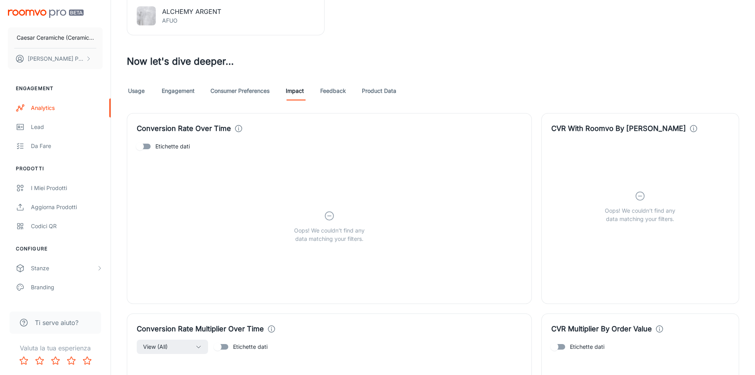
click at [302, 224] on div "Oops! We couldn’t find any data matching your filters." at bounding box center [329, 226] width 385 height 145
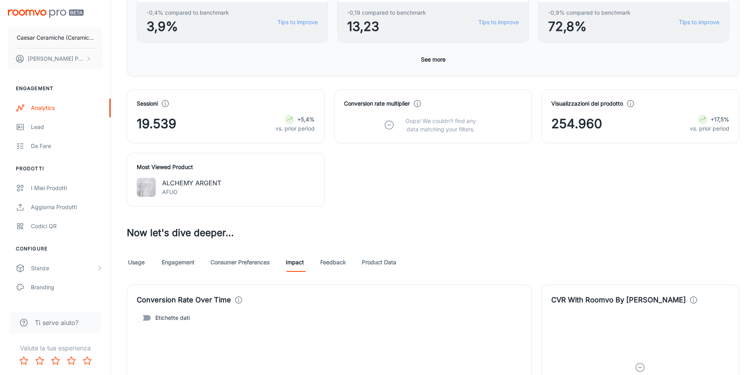
scroll to position [323, 0]
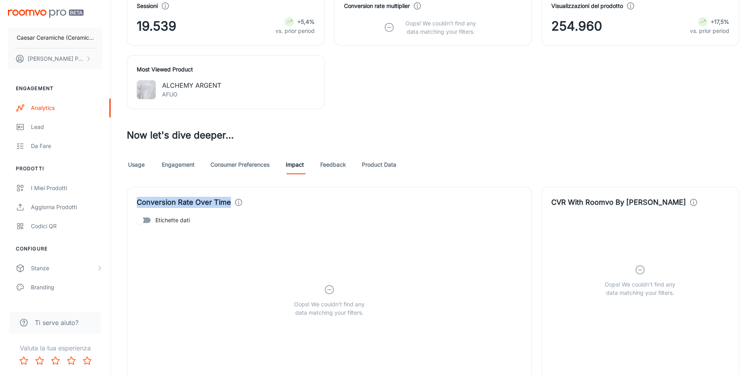
click at [376, 167] on link "Product Data" at bounding box center [379, 164] width 34 height 19
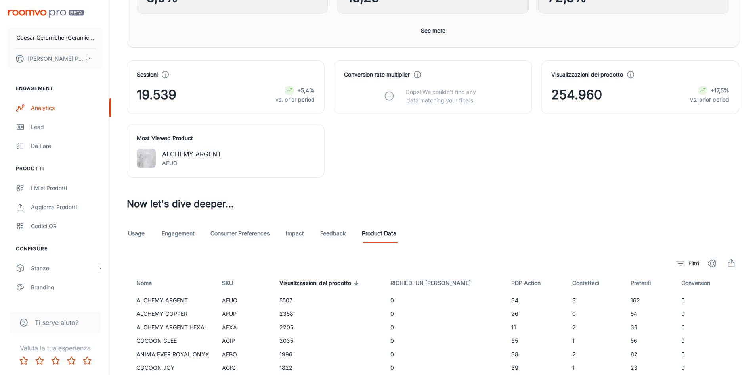
scroll to position [357, 0]
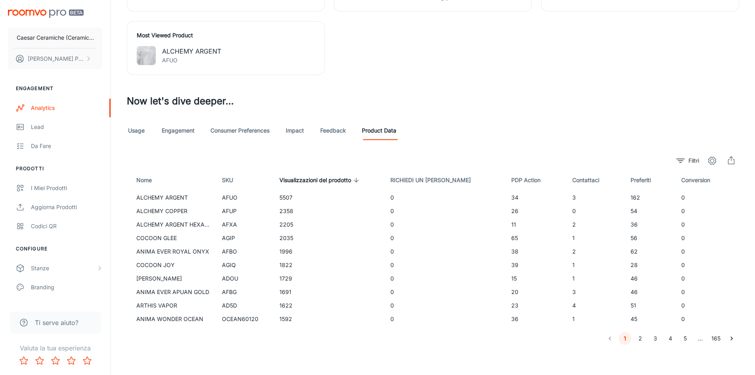
click at [231, 136] on link "Consumer Preferences" at bounding box center [239, 130] width 59 height 19
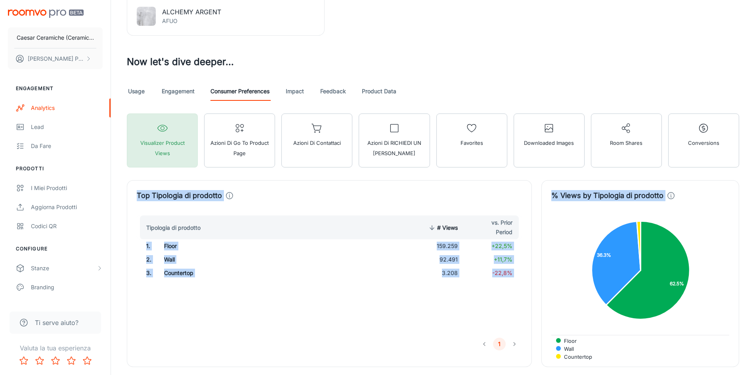
scroll to position [396, 0]
click at [171, 91] on link "Engagement" at bounding box center [178, 90] width 33 height 19
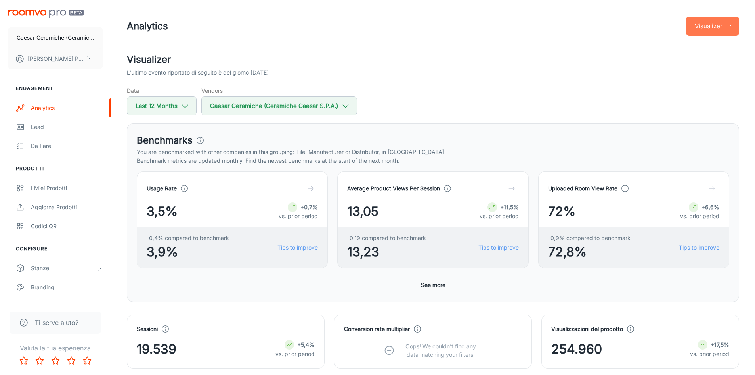
click at [705, 26] on button "Visualizer" at bounding box center [712, 26] width 53 height 19
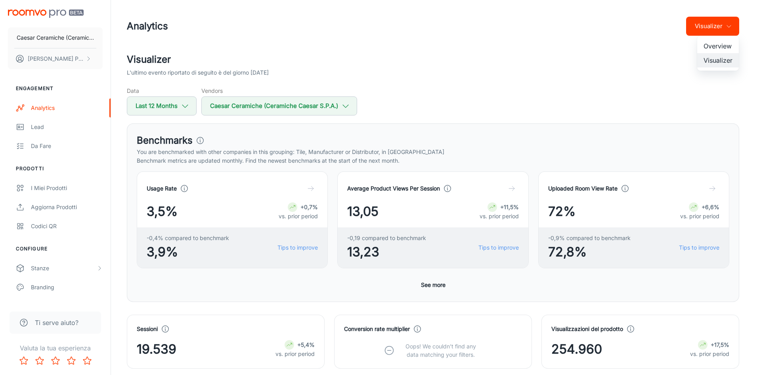
click at [706, 26] on div at bounding box center [380, 187] width 761 height 375
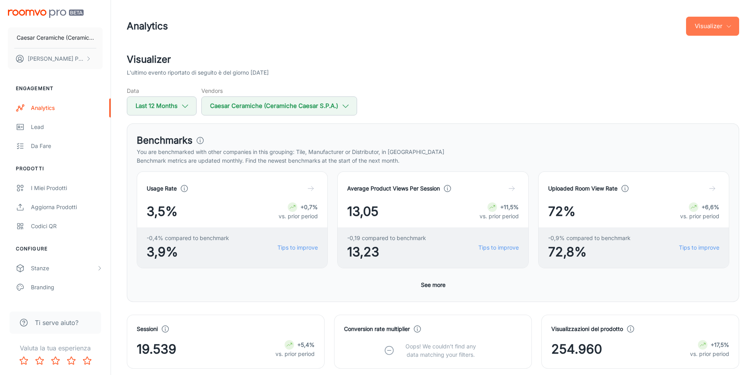
click at [706, 26] on button "Visualizer" at bounding box center [712, 26] width 53 height 19
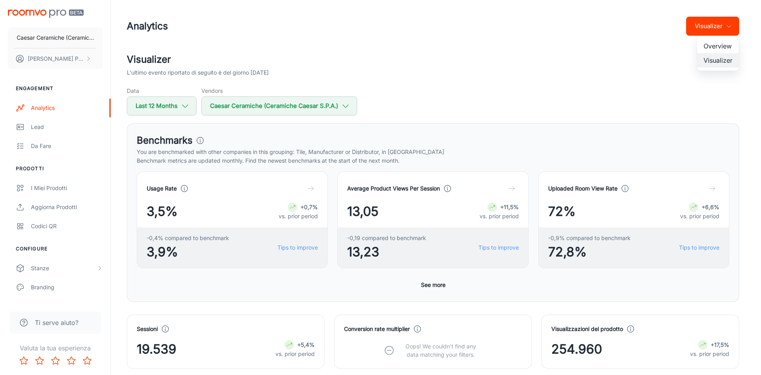
click at [436, 287] on div at bounding box center [380, 187] width 761 height 375
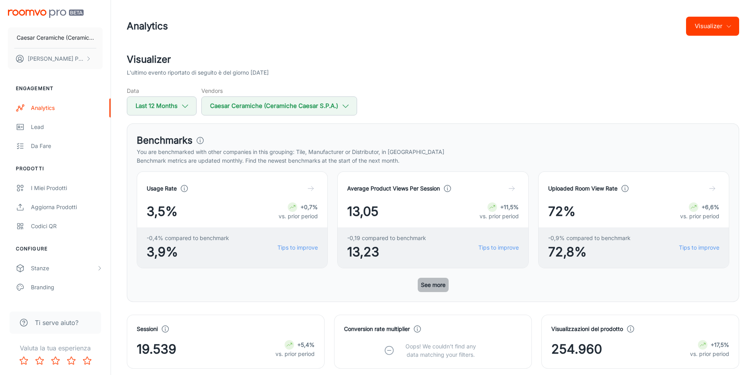
click at [435, 284] on button "See more" at bounding box center [433, 284] width 31 height 14
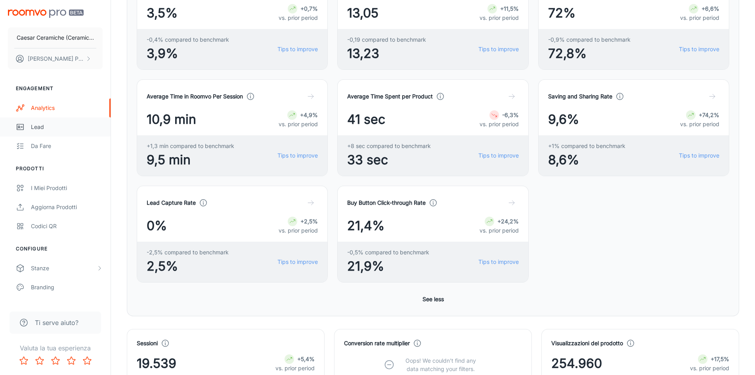
click at [39, 131] on div "Lead" at bounding box center [67, 126] width 72 height 9
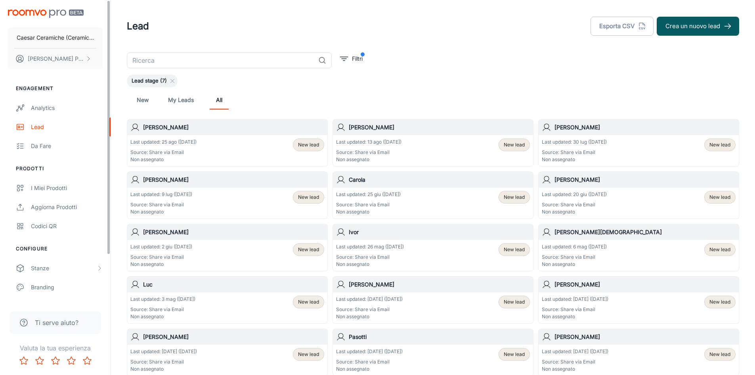
click at [182, 97] on link "My Leads" at bounding box center [181, 99] width 26 height 19
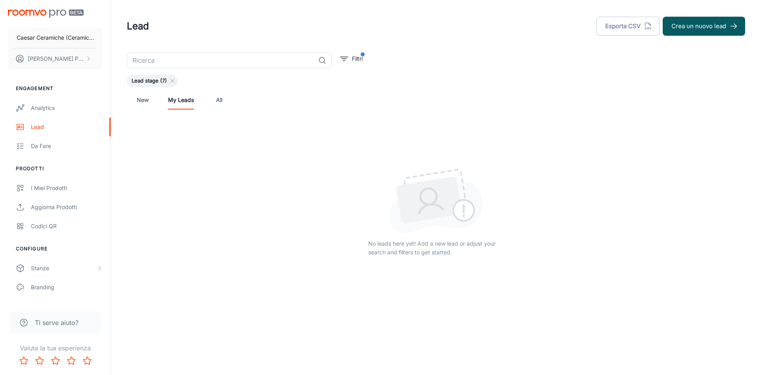
click at [148, 101] on link "New" at bounding box center [142, 99] width 19 height 19
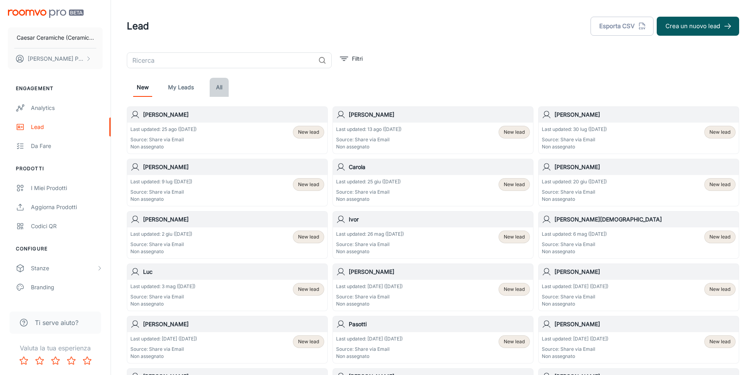
click at [215, 84] on link "All" at bounding box center [219, 87] width 19 height 19
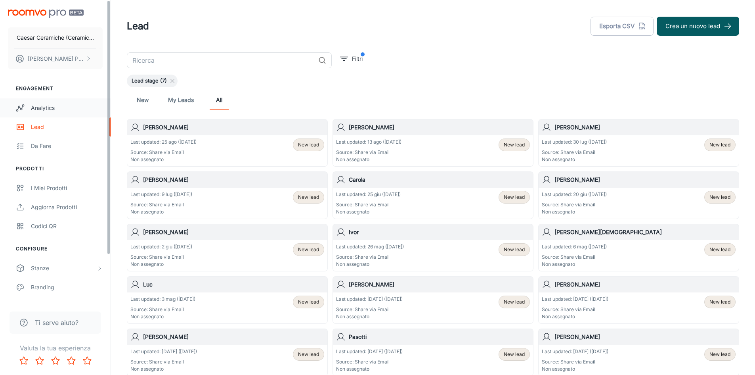
click at [49, 108] on div "Analytics" at bounding box center [67, 107] width 72 height 9
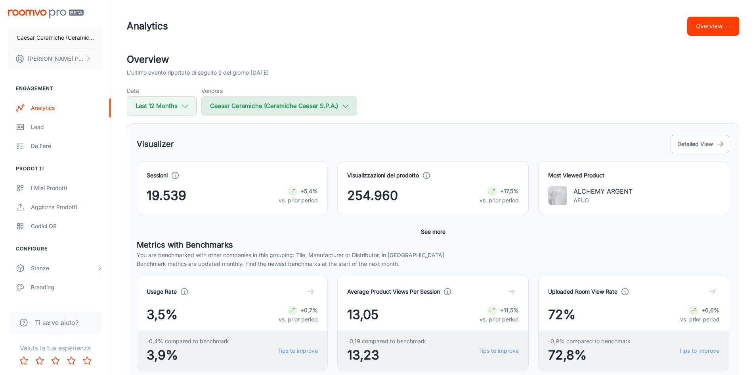
click at [233, 103] on button "Caesar Ceramiche (Ceramiche Caesar S.P.A.)" at bounding box center [279, 105] width 156 height 19
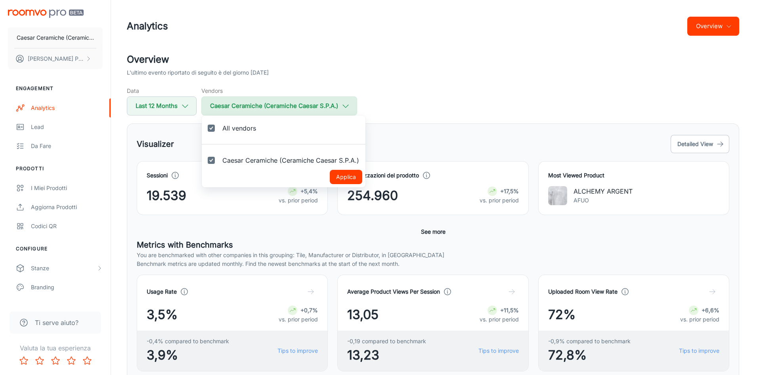
click at [233, 103] on div at bounding box center [380, 187] width 761 height 375
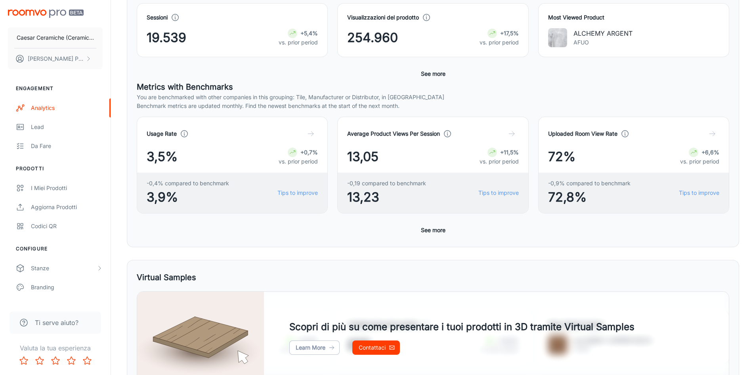
scroll to position [155, 0]
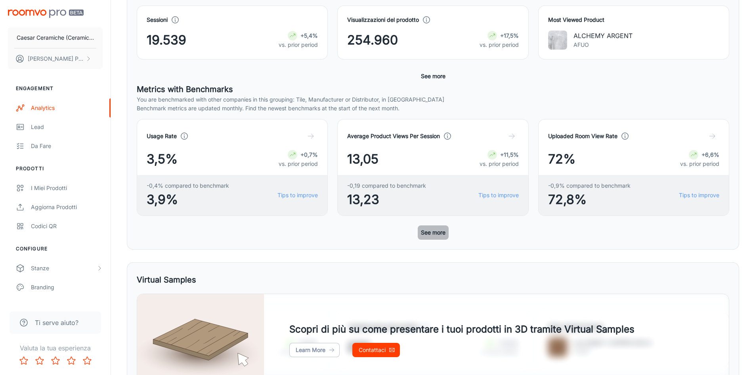
click at [426, 233] on button "See more" at bounding box center [433, 232] width 31 height 14
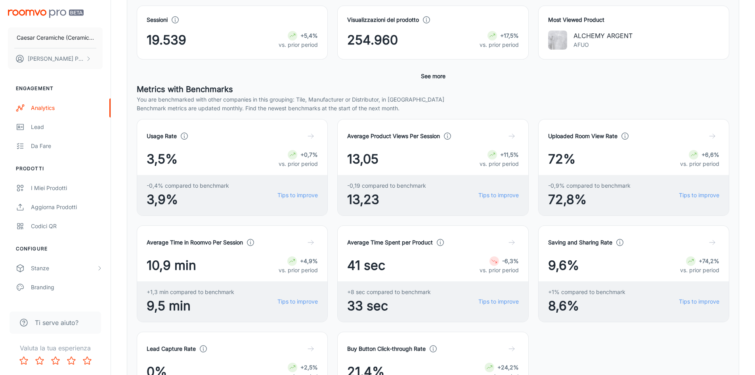
click at [421, 79] on button "See more" at bounding box center [433, 76] width 31 height 14
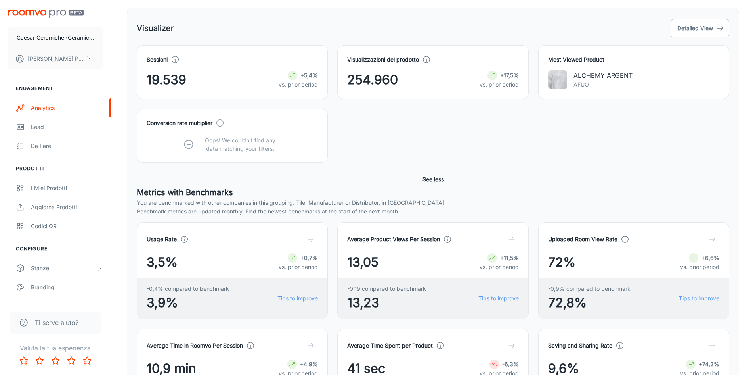
scroll to position [36, 0]
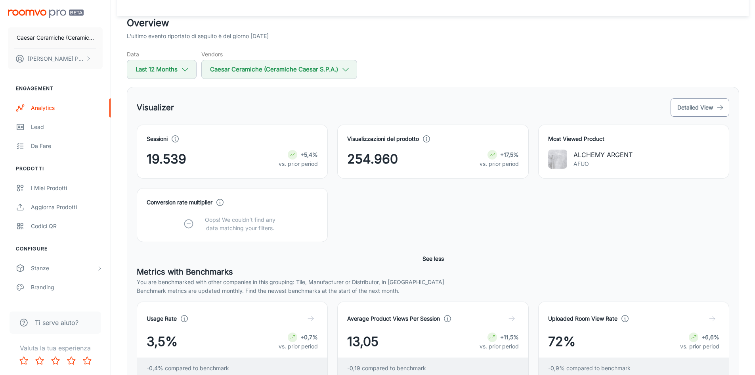
drag, startPoint x: 700, startPoint y: 117, endPoint x: 698, endPoint y: 109, distance: 8.4
click at [700, 117] on div "Most Viewed Product ALCHEMY ARGENT AFUO" at bounding box center [629, 146] width 201 height 63
click at [698, 107] on button "Detailed View" at bounding box center [700, 107] width 59 height 18
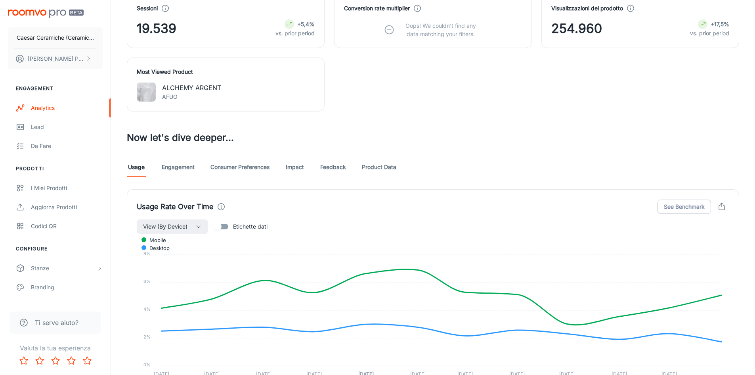
scroll to position [317, 0]
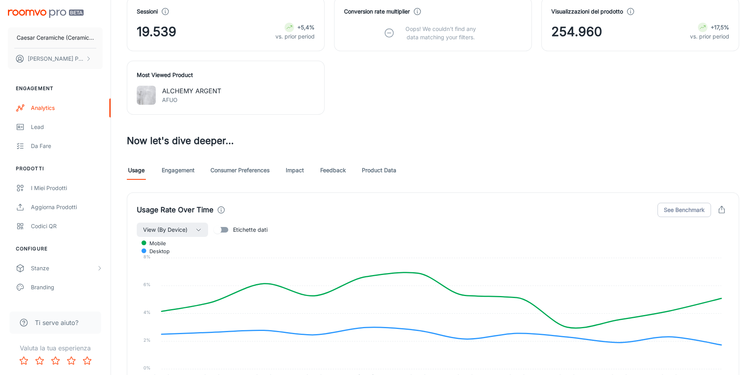
click at [231, 170] on link "Consumer Preferences" at bounding box center [239, 170] width 59 height 19
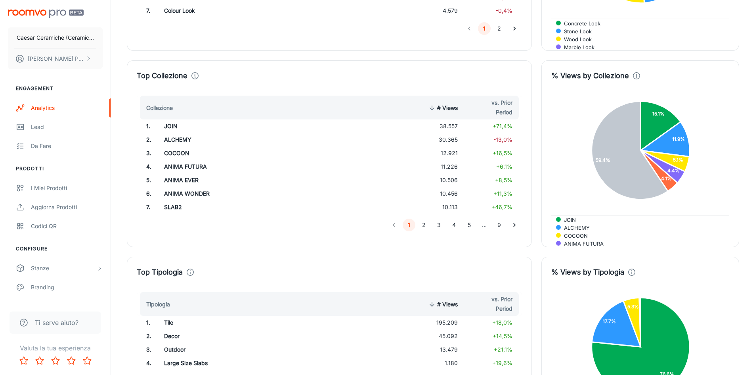
scroll to position [1301, 0]
click at [497, 224] on button "9" at bounding box center [499, 224] width 13 height 13
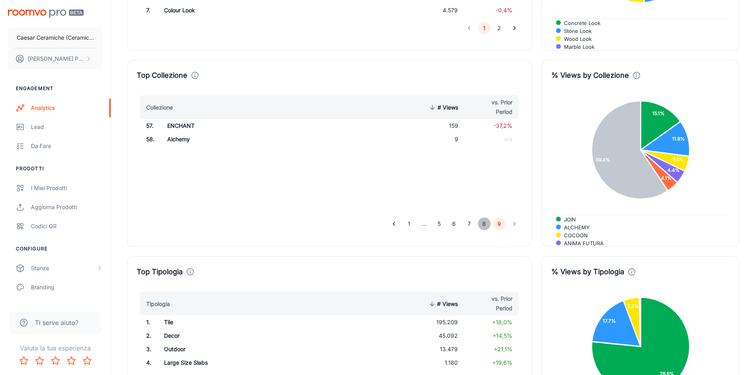
click at [484, 226] on button "8" at bounding box center [484, 223] width 13 height 13
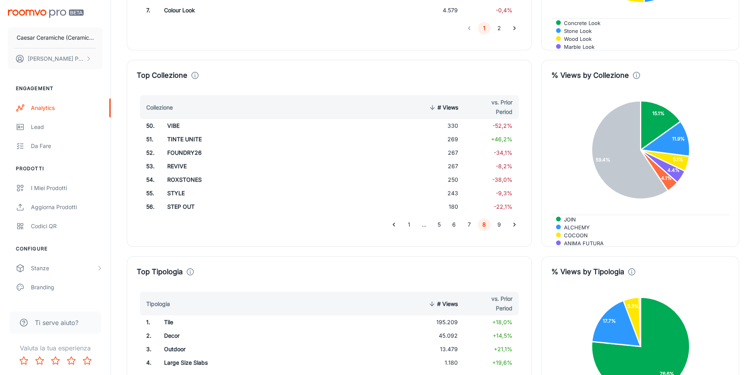
click at [466, 226] on button "7" at bounding box center [469, 224] width 13 height 13
click at [449, 226] on button "6" at bounding box center [454, 224] width 13 height 13
click at [440, 226] on button "5" at bounding box center [439, 224] width 13 height 13
click at [408, 224] on button "1" at bounding box center [409, 224] width 13 height 13
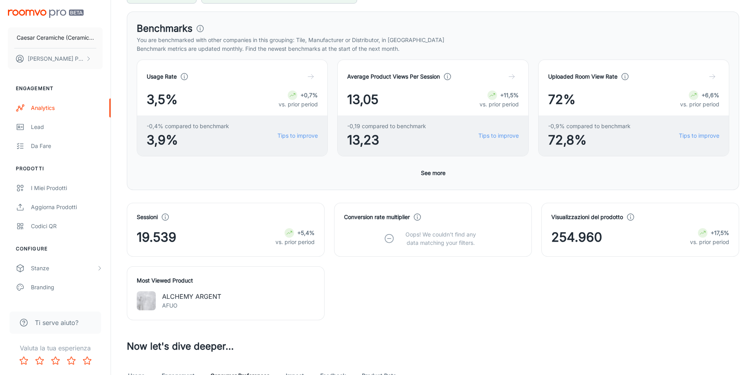
scroll to position [0, 0]
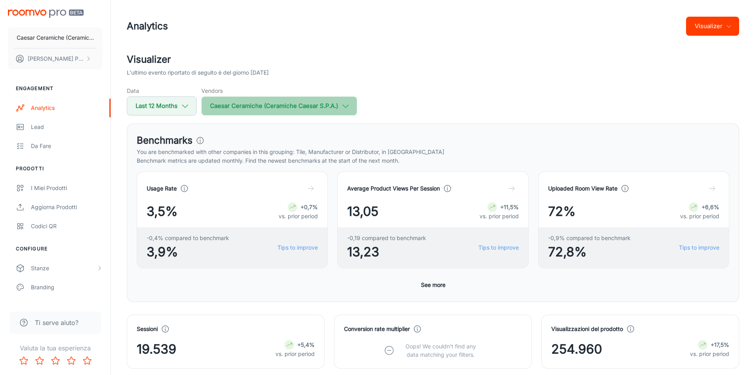
click at [248, 101] on button "Caesar Ceramiche (Ceramiche Caesar S.P.A.)" at bounding box center [279, 105] width 156 height 19
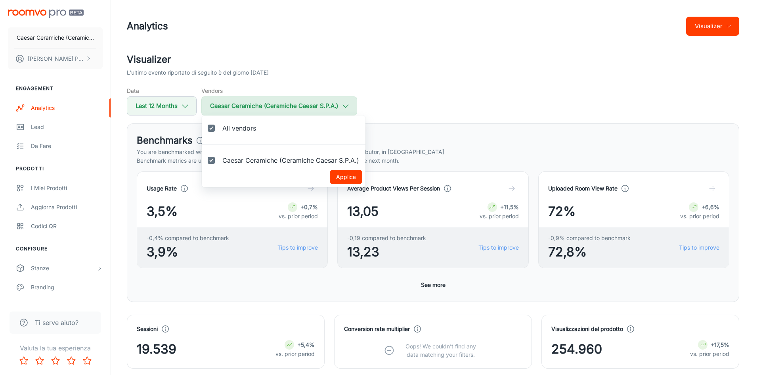
click at [248, 101] on div at bounding box center [380, 187] width 761 height 375
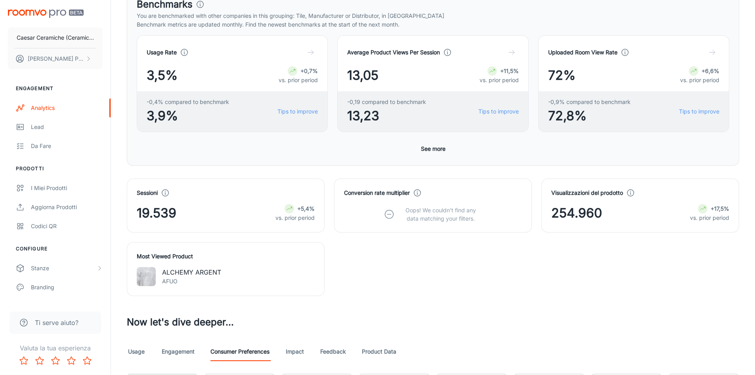
scroll to position [159, 0]
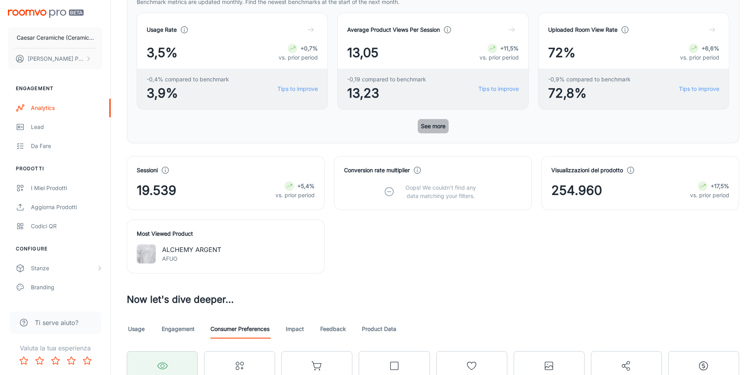
click at [428, 126] on button "See more" at bounding box center [433, 126] width 31 height 14
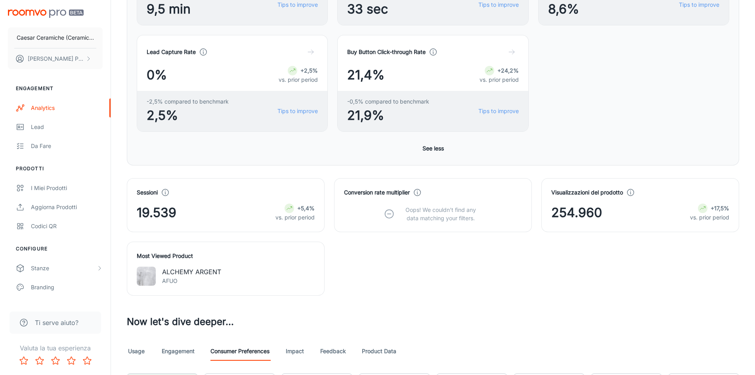
scroll to position [396, 0]
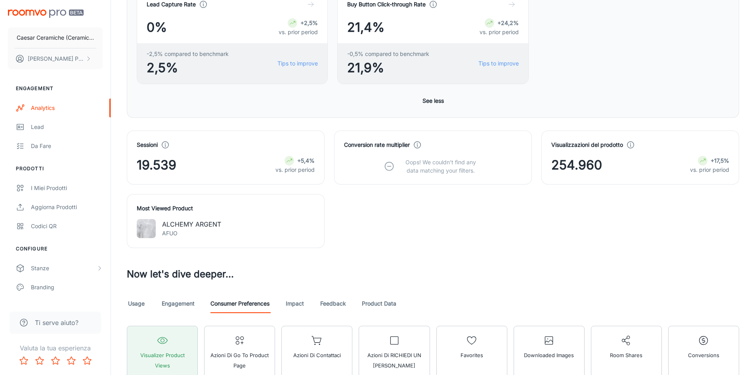
click at [390, 166] on line at bounding box center [390, 166] width 4 height 0
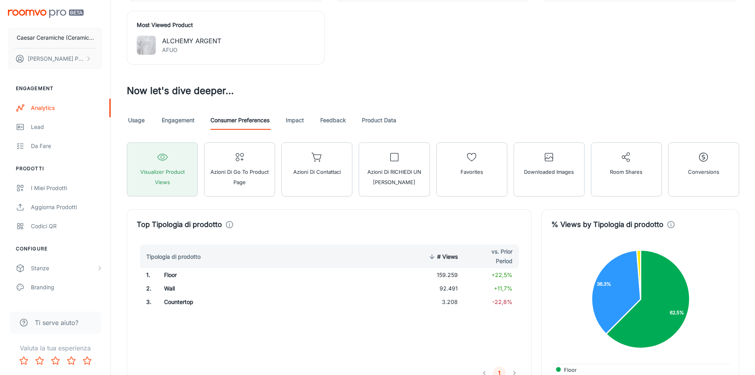
scroll to position [594, 0]
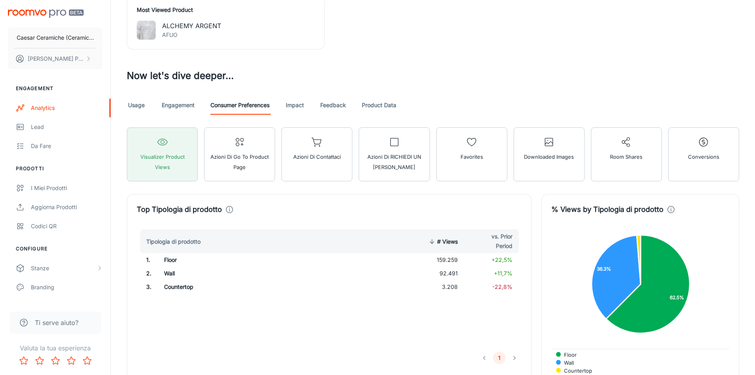
click at [137, 101] on link "Usage" at bounding box center [136, 105] width 19 height 19
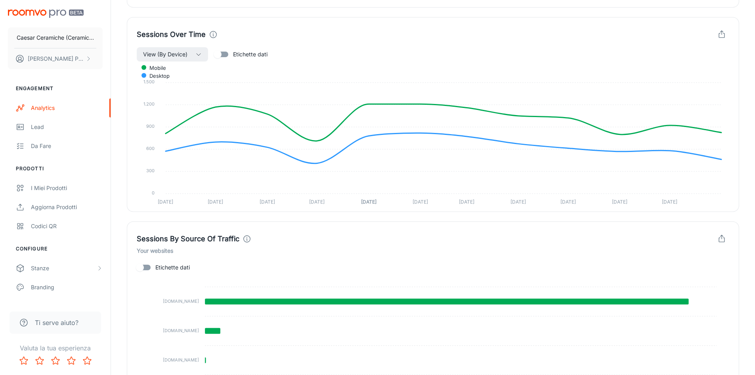
scroll to position [912, 0]
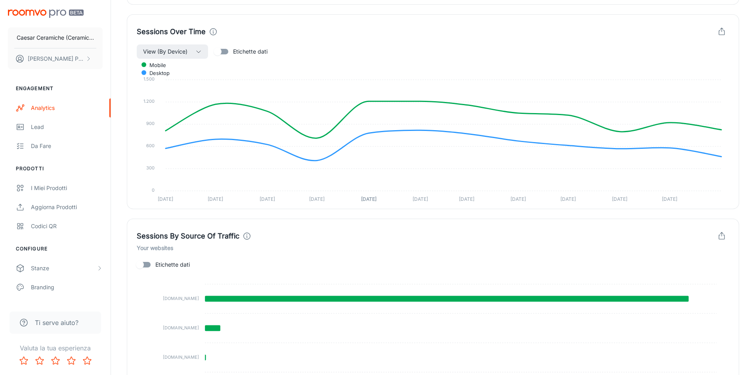
click at [148, 264] on input "Etichette dati" at bounding box center [139, 264] width 45 height 15
click at [148, 264] on input "Etichette dati" at bounding box center [147, 264] width 45 height 15
checkbox input "false"
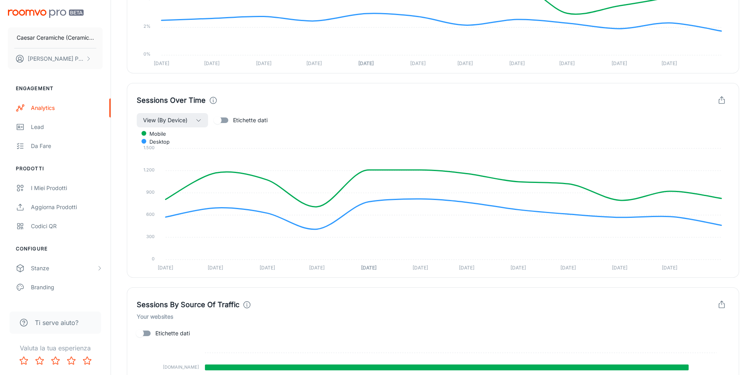
scroll to position [832, 0]
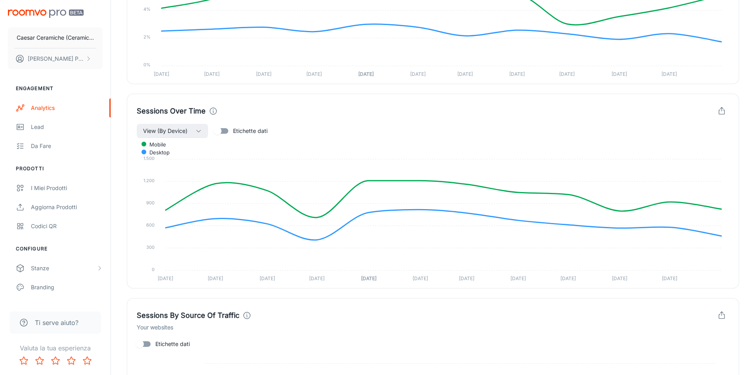
click at [221, 134] on input "Etichette dati" at bounding box center [217, 130] width 45 height 15
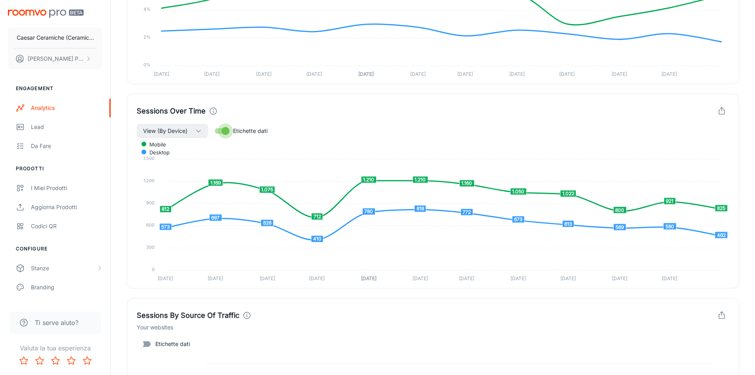
click at [221, 134] on input "Etichette dati" at bounding box center [225, 130] width 45 height 15
checkbox input "false"
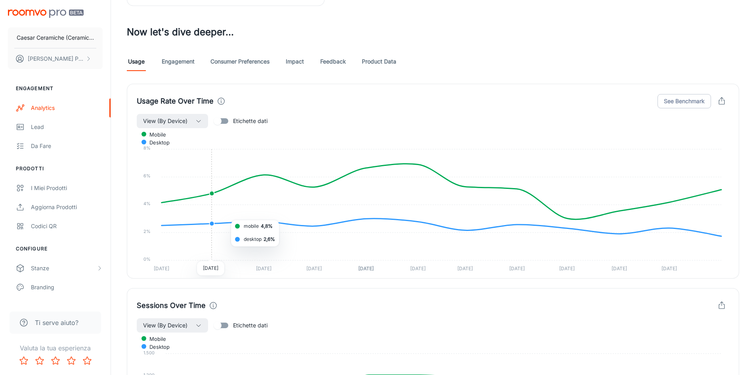
scroll to position [634, 0]
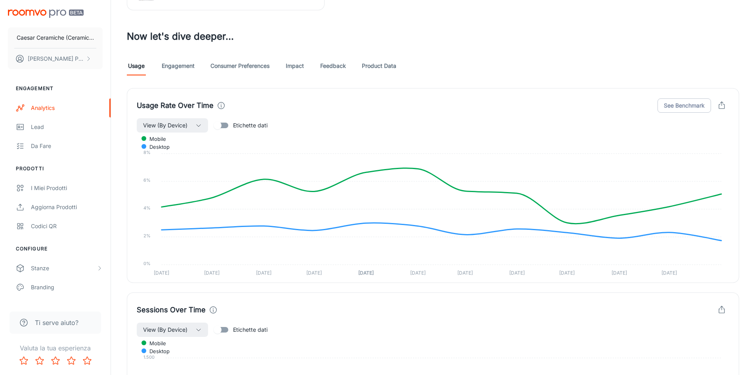
click at [179, 69] on link "Engagement" at bounding box center [178, 65] width 33 height 19
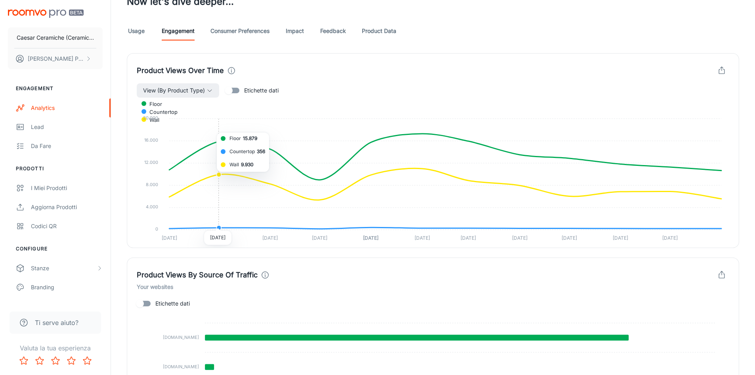
scroll to position [713, 0]
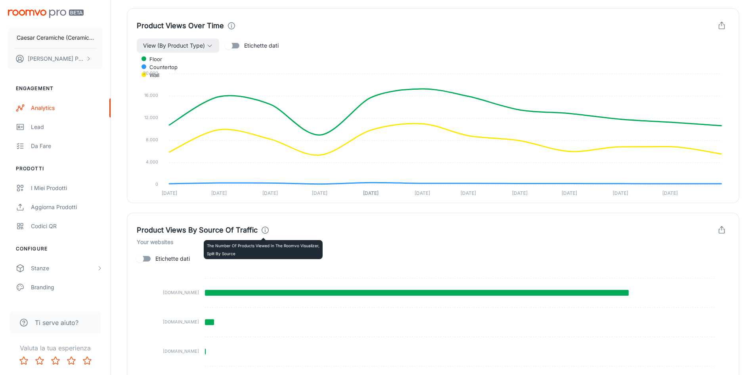
click at [261, 231] on icon at bounding box center [265, 230] width 9 height 9
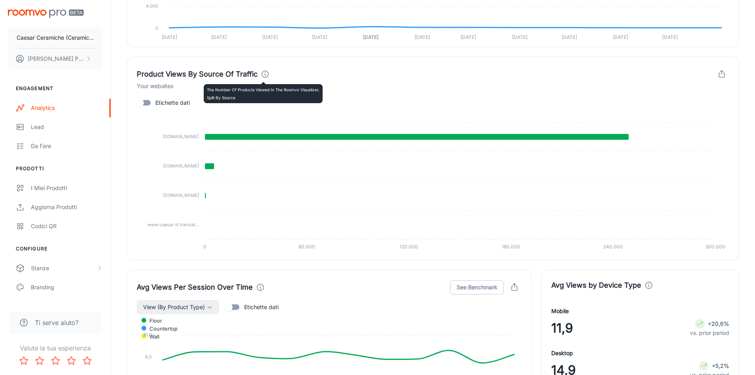
scroll to position [872, 0]
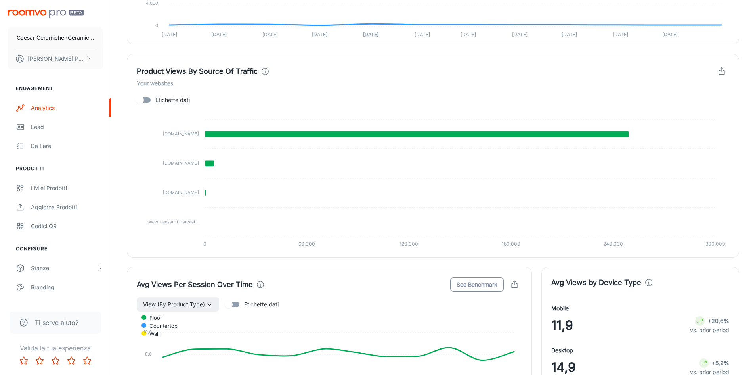
click at [489, 284] on button "See Benchmark" at bounding box center [477, 284] width 54 height 14
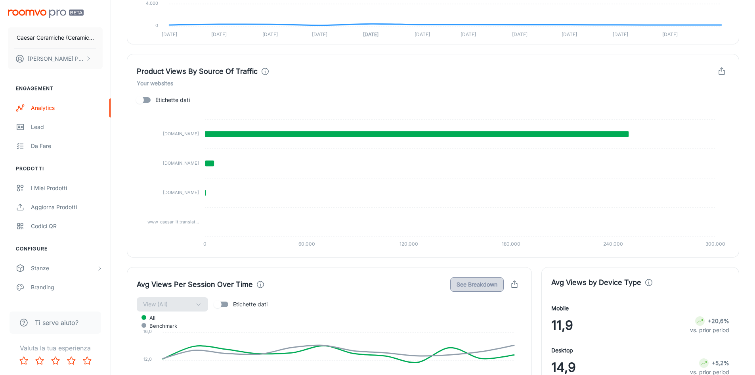
click at [489, 284] on button "See Breakdown" at bounding box center [477, 284] width 54 height 14
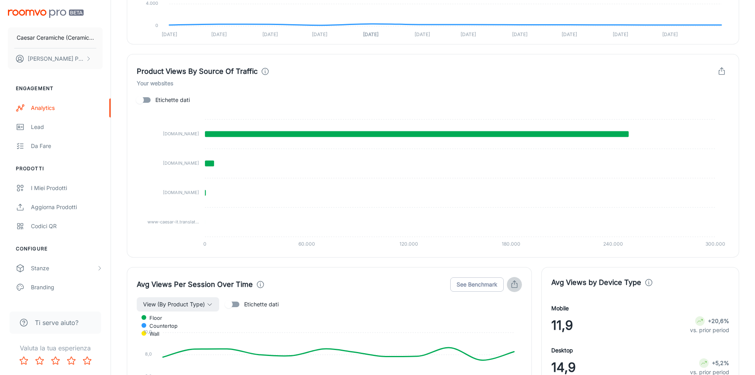
click at [516, 282] on icon "button" at bounding box center [514, 284] width 9 height 9
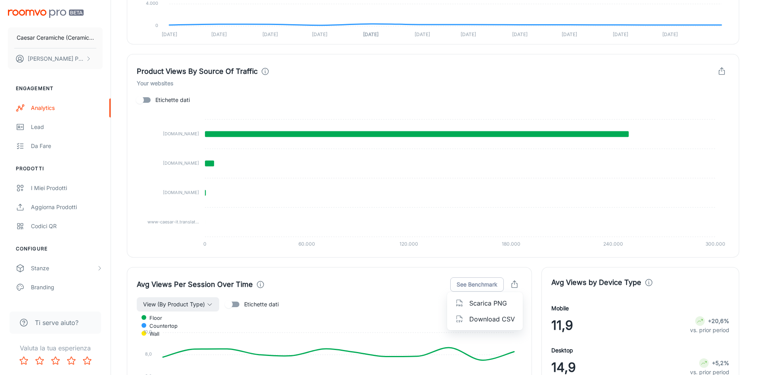
click at [516, 282] on div at bounding box center [380, 187] width 761 height 375
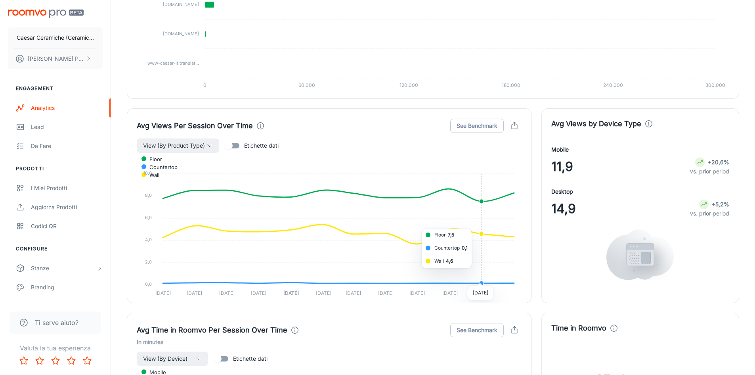
scroll to position [1189, 0]
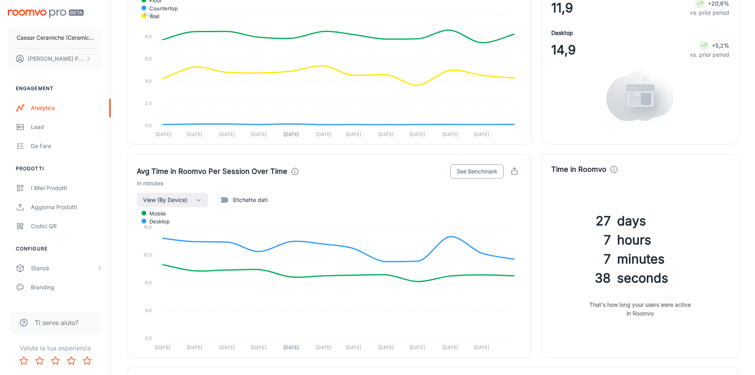
click at [469, 172] on button "See Benchmark" at bounding box center [477, 171] width 54 height 14
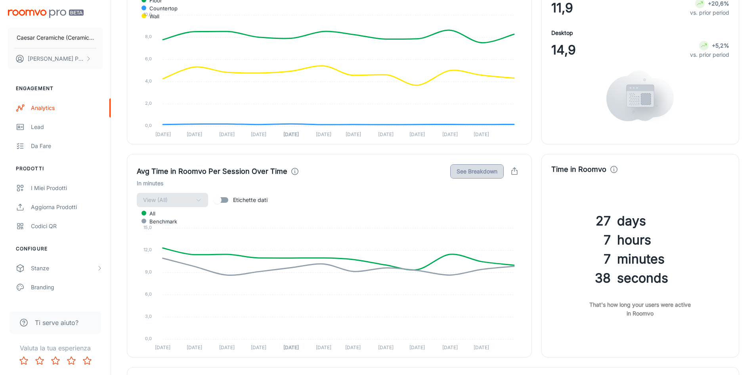
click at [469, 172] on button "See Breakdown" at bounding box center [477, 171] width 54 height 14
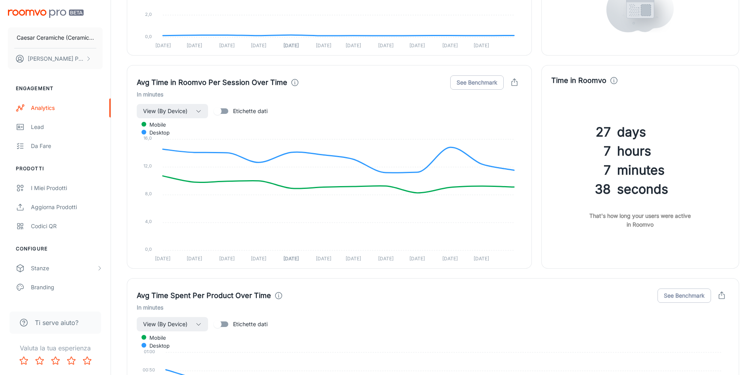
scroll to position [1387, 0]
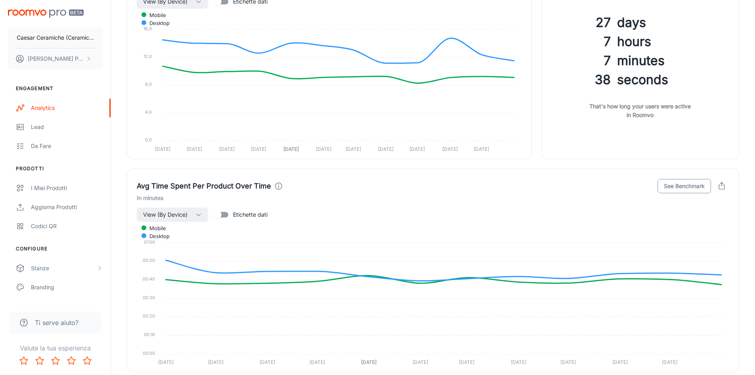
click at [672, 183] on button "See Benchmark" at bounding box center [684, 186] width 54 height 14
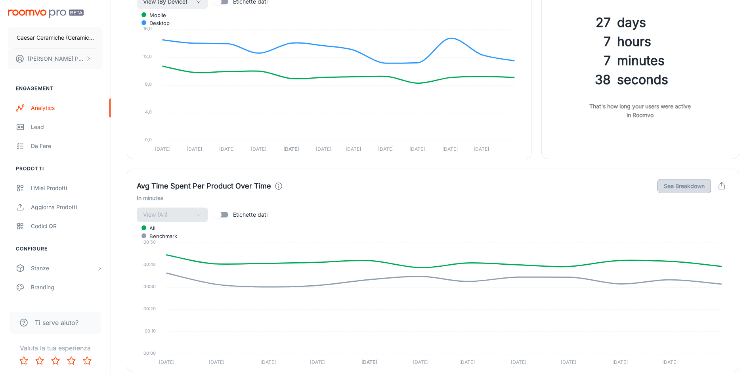
click at [672, 183] on button "See Breakdown" at bounding box center [684, 186] width 54 height 14
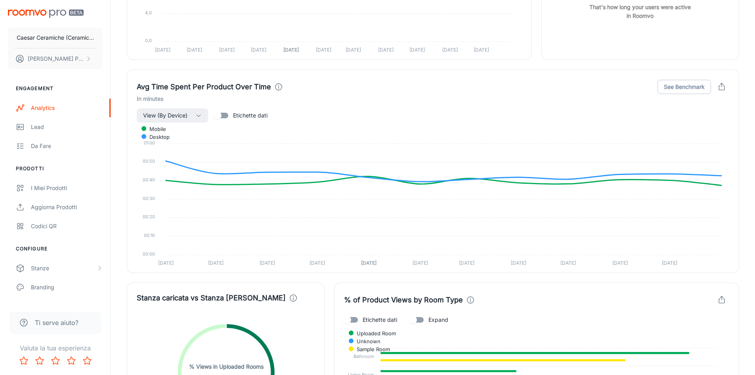
scroll to position [1380, 0]
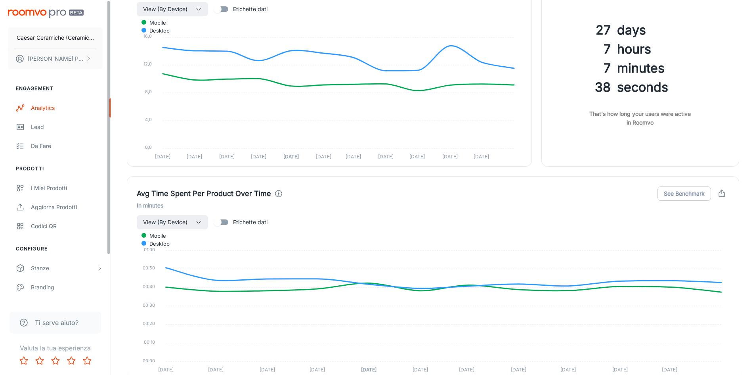
click at [46, 320] on span "Ti serve aiuto?" at bounding box center [57, 322] width 44 height 10
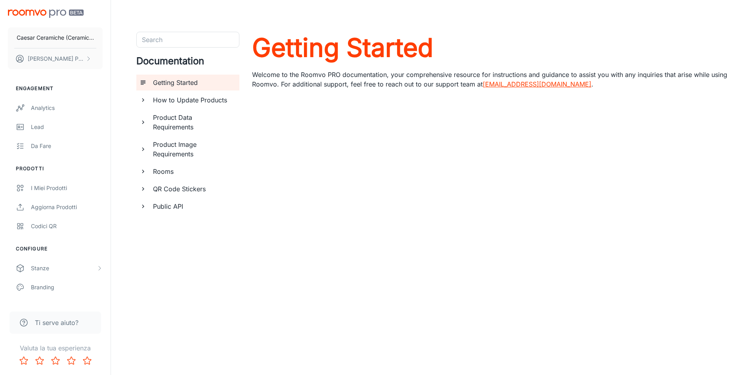
click at [184, 48] on div "Documentation Getting Started How to Update Products Product Data Requirements …" at bounding box center [187, 132] width 103 height 168
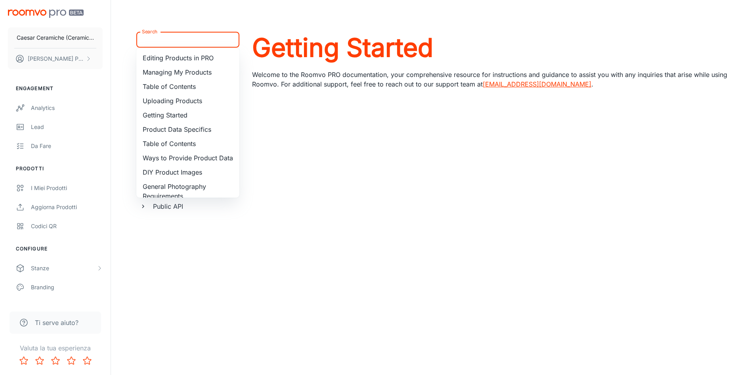
click at [186, 45] on input "Search" at bounding box center [181, 39] width 85 height 11
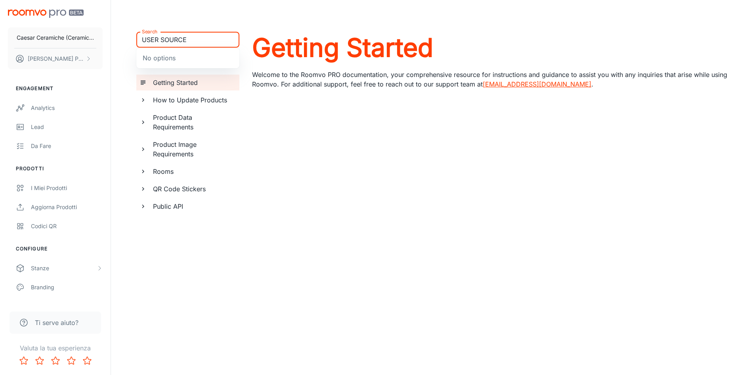
click at [162, 40] on input "USER SOURCE" at bounding box center [181, 39] width 85 height 11
click at [164, 40] on input "USER SCOUNTRY OURCE" at bounding box center [181, 39] width 85 height 11
type input "USER COUNTRY OURCE"
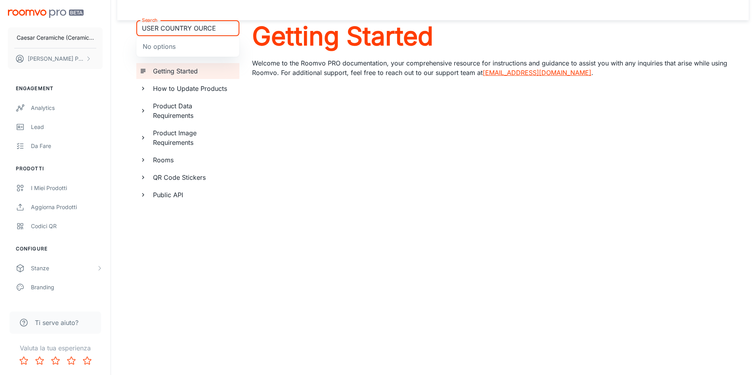
scroll to position [18, 0]
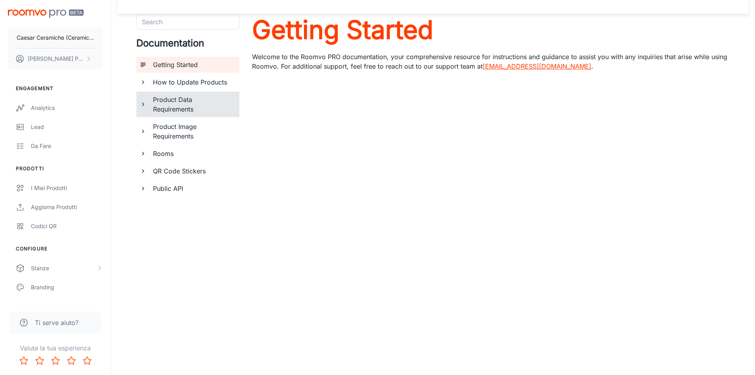
click at [145, 103] on icon "documentation page list" at bounding box center [143, 104] width 7 height 7
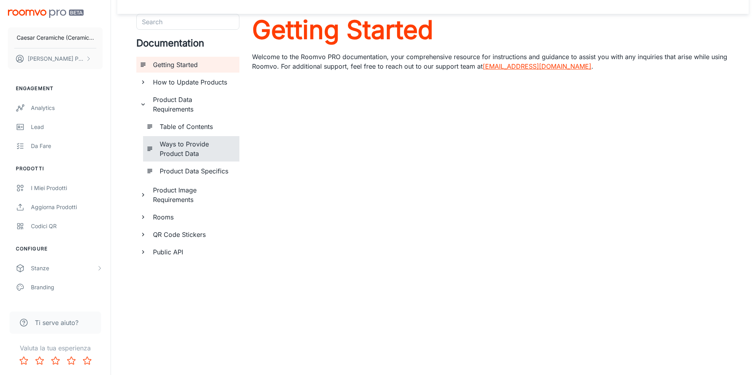
click at [171, 154] on h6 "Ways to Provide Product Data" at bounding box center [196, 148] width 73 height 19
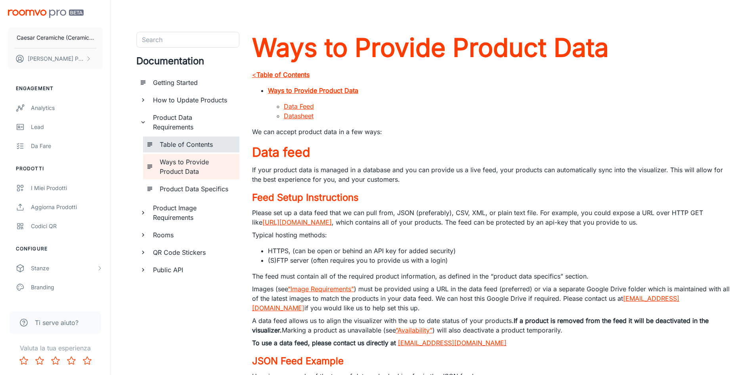
click at [168, 142] on h6 "Table of Contents" at bounding box center [196, 145] width 73 height 10
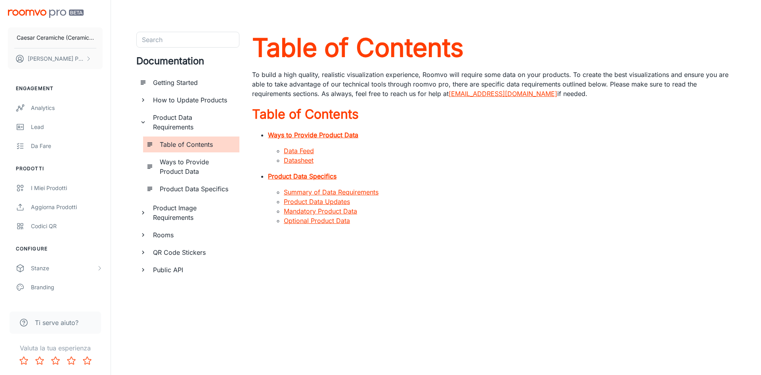
click at [146, 215] on icon "documentation page list" at bounding box center [143, 212] width 7 height 7
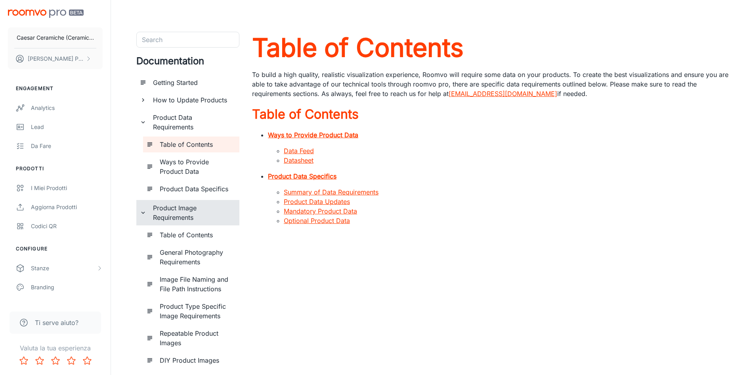
click at [146, 215] on icon "documentation page list" at bounding box center [143, 212] width 7 height 7
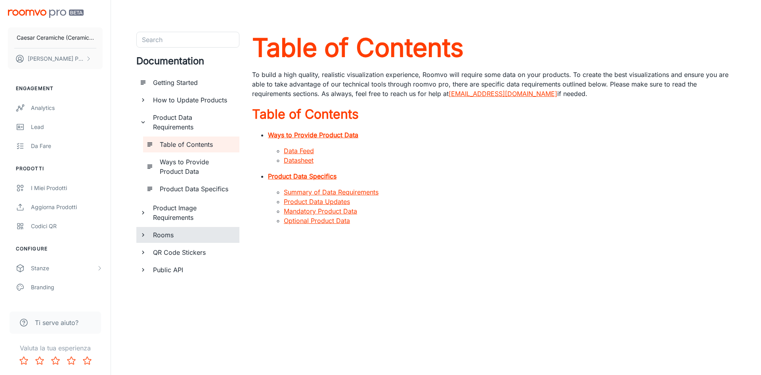
click at [148, 233] on div "Rooms" at bounding box center [187, 235] width 103 height 16
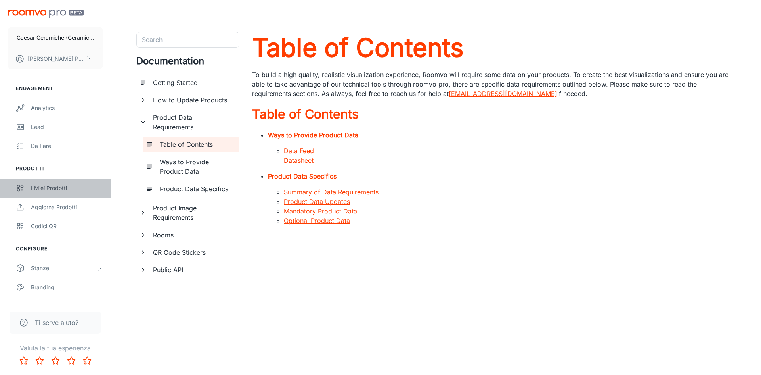
click at [42, 189] on div "I miei prodotti" at bounding box center [67, 187] width 72 height 9
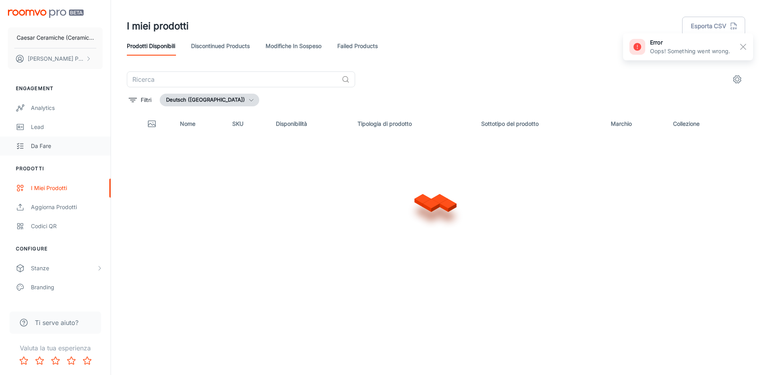
click at [57, 142] on div "Da fare" at bounding box center [67, 145] width 72 height 9
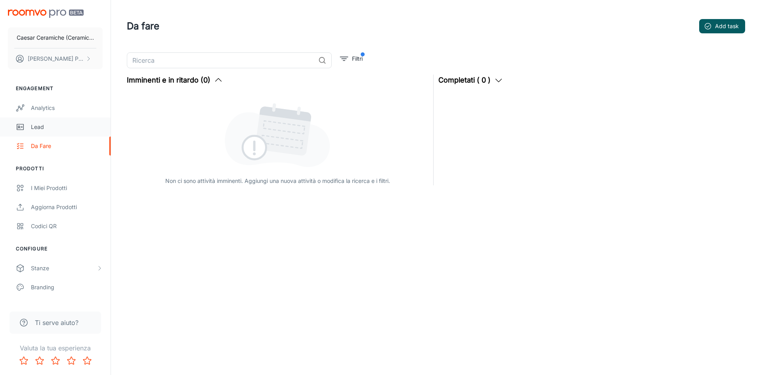
click at [55, 126] on div "Lead" at bounding box center [67, 126] width 72 height 9
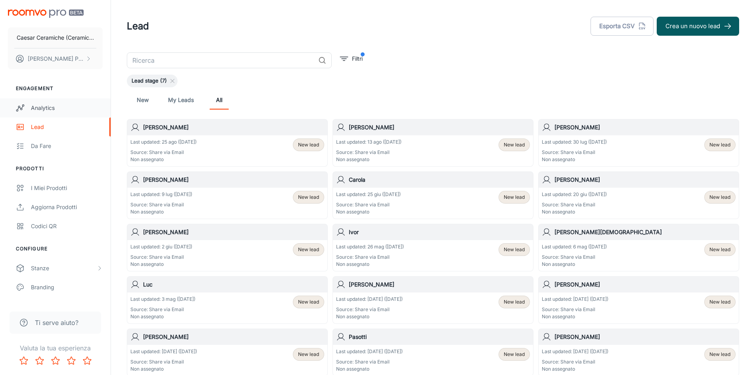
click at [54, 107] on div "Analytics" at bounding box center [67, 107] width 72 height 9
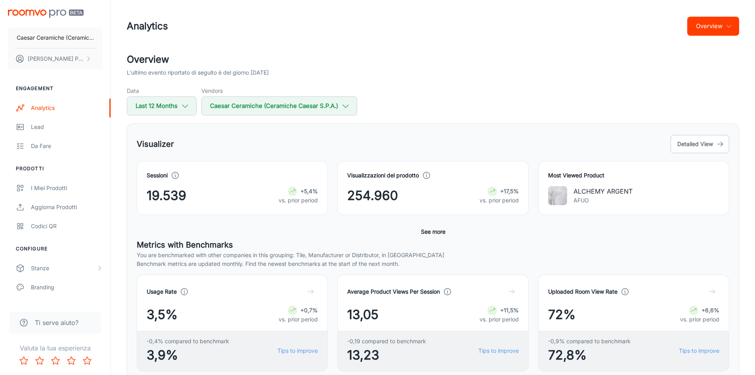
click at [724, 29] on button "Overview" at bounding box center [713, 26] width 52 height 19
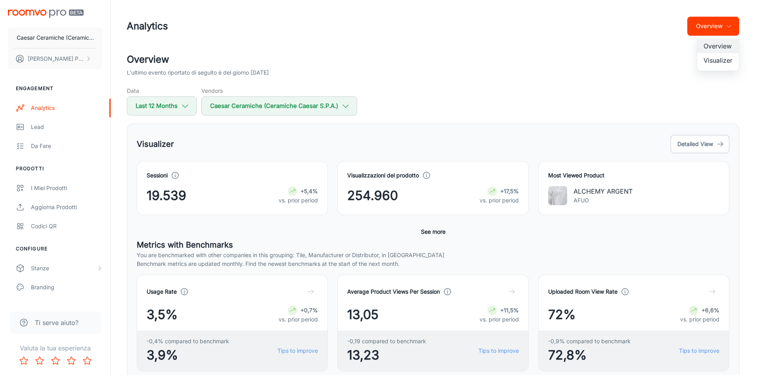
click at [724, 29] on div at bounding box center [380, 187] width 761 height 375
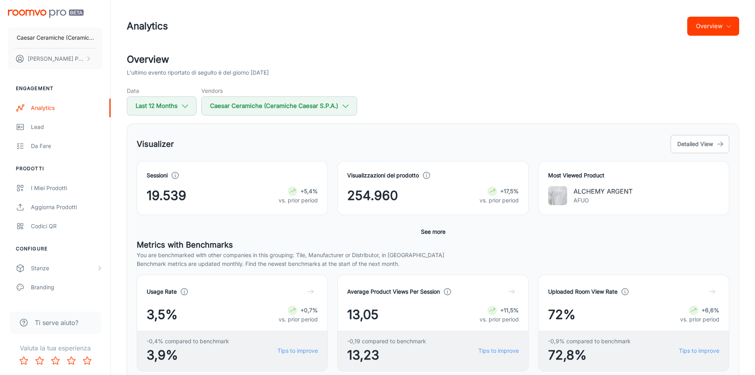
click at [715, 30] on button "Overview" at bounding box center [713, 26] width 52 height 19
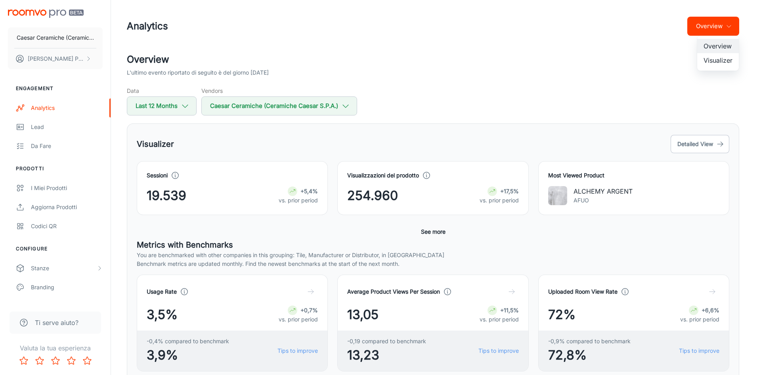
click at [717, 58] on li "Visualizer" at bounding box center [718, 60] width 42 height 14
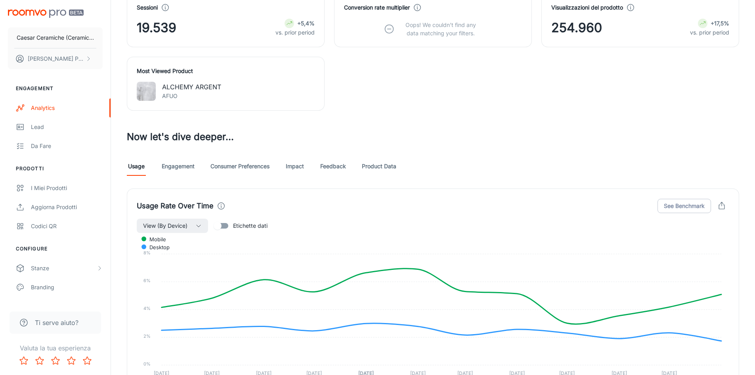
scroll to position [263, 0]
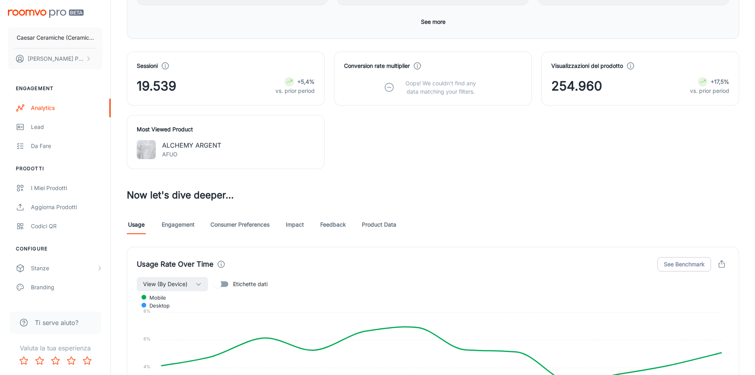
click at [191, 230] on link "Engagement" at bounding box center [178, 224] width 33 height 19
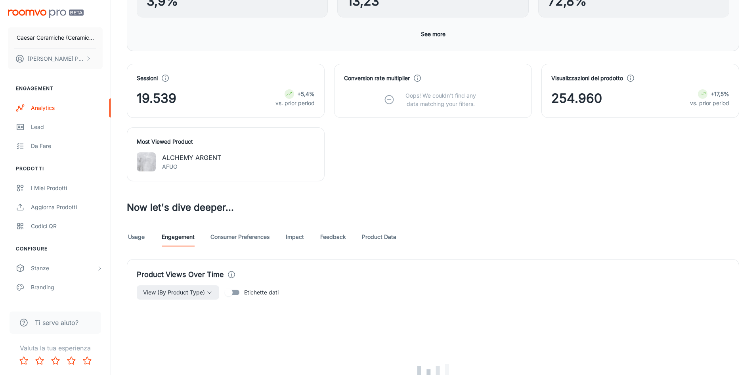
scroll to position [238, 0]
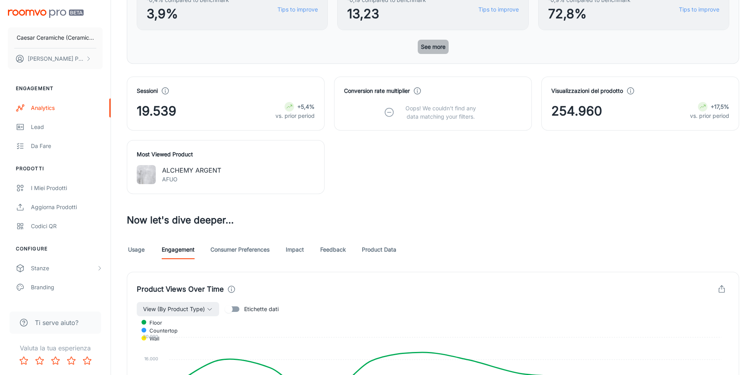
click at [432, 46] on button "See more" at bounding box center [433, 47] width 31 height 14
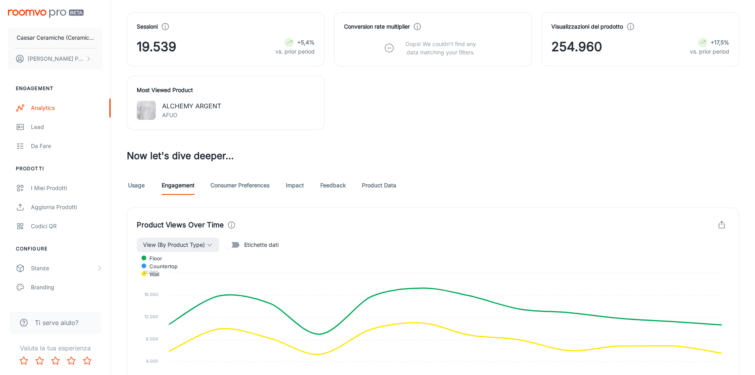
scroll to position [508, 0]
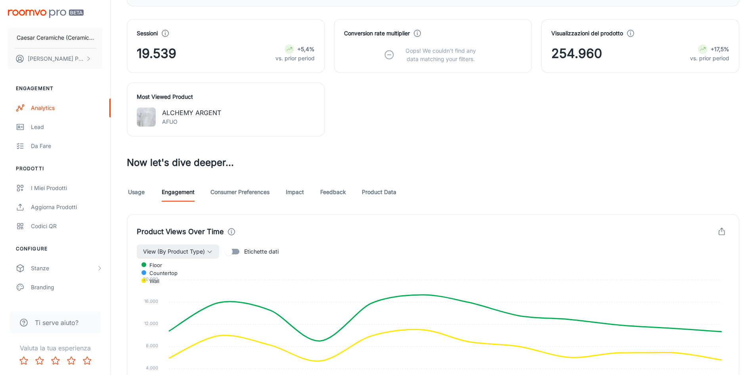
click at [245, 193] on link "Consumer Preferences" at bounding box center [239, 191] width 59 height 19
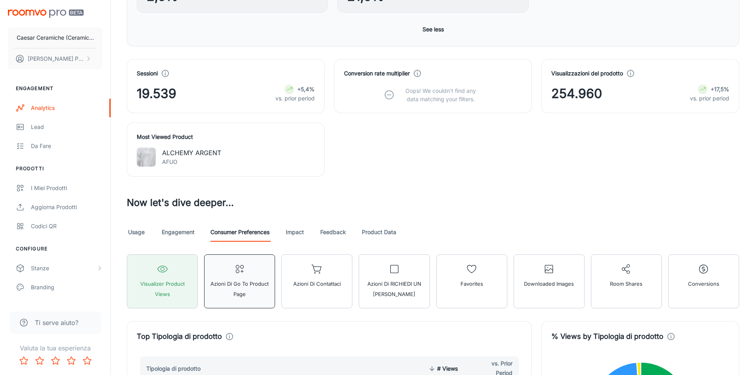
scroll to position [570, 0]
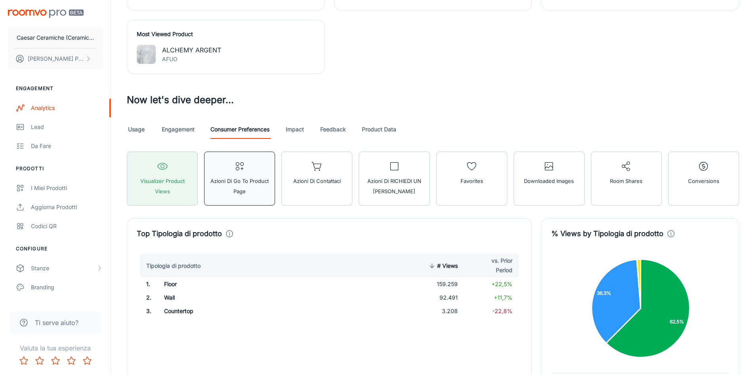
click at [235, 199] on button "Azioni di Go To Product Page" at bounding box center [239, 178] width 71 height 54
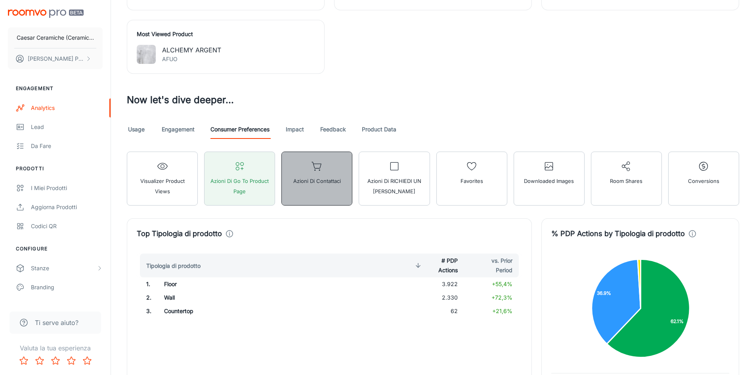
click at [300, 187] on button "Azioni di Contattaci" at bounding box center [316, 178] width 71 height 54
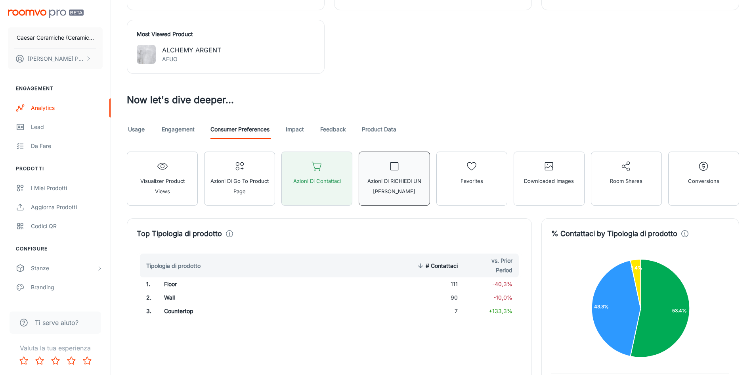
click at [369, 183] on span "Azioni di RICHIEDI UN [PERSON_NAME]" at bounding box center [394, 186] width 61 height 21
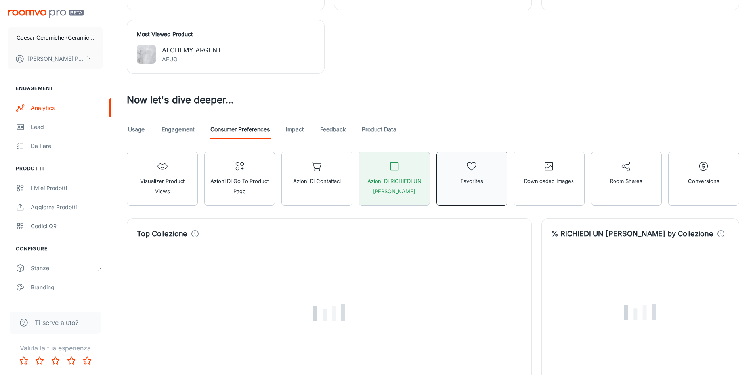
click at [464, 193] on button "Favorites" at bounding box center [471, 178] width 71 height 54
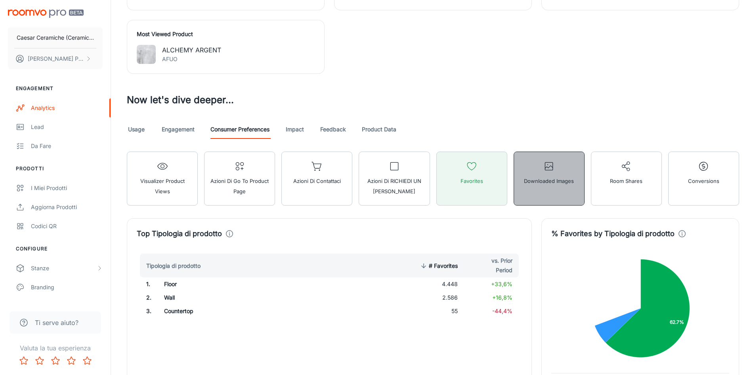
click at [530, 192] on button "Downloaded Images" at bounding box center [549, 178] width 71 height 54
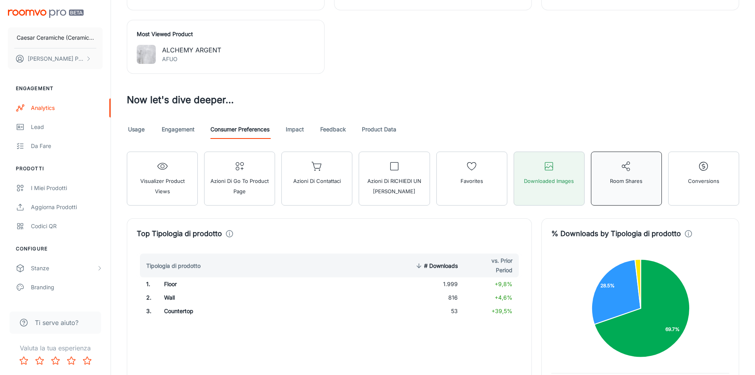
click at [627, 189] on button "Room Shares" at bounding box center [626, 178] width 71 height 54
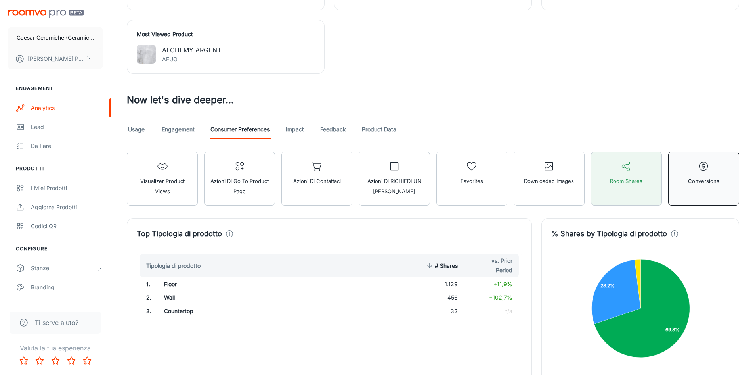
click at [699, 187] on button "Conversions" at bounding box center [703, 178] width 71 height 54
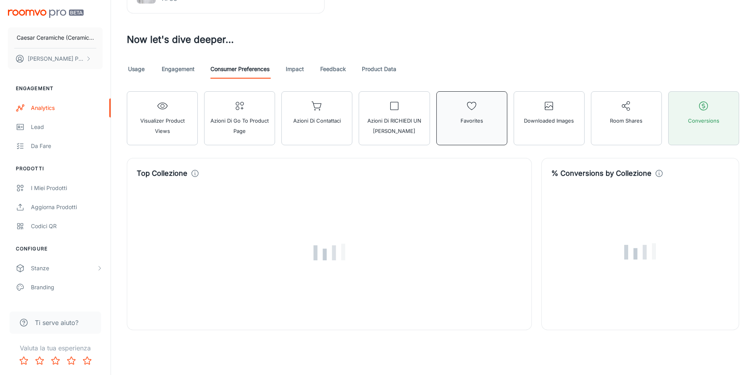
scroll to position [636, 0]
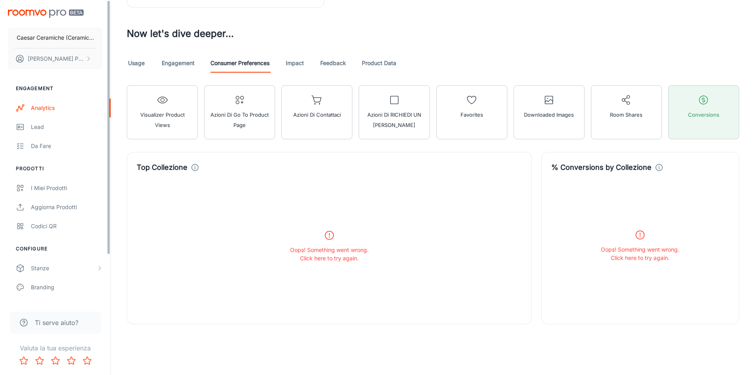
click at [286, 248] on div "Oops! Something went wrong. Click here to try again." at bounding box center [329, 246] width 385 height 146
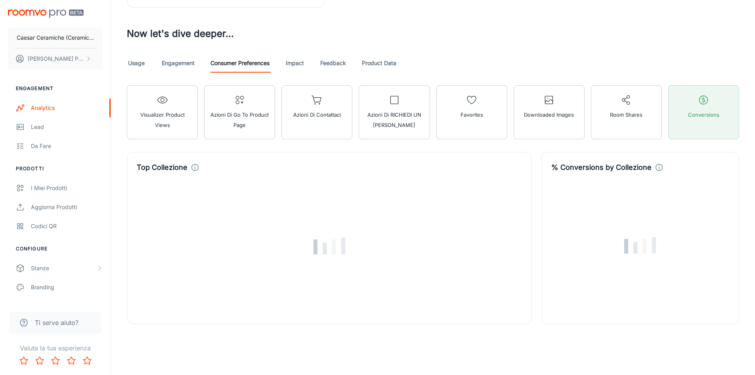
scroll to position [455, 0]
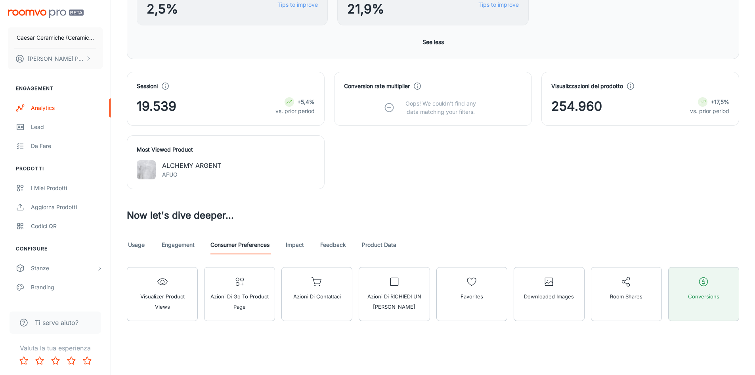
click at [291, 248] on link "Impact" at bounding box center [294, 244] width 19 height 19
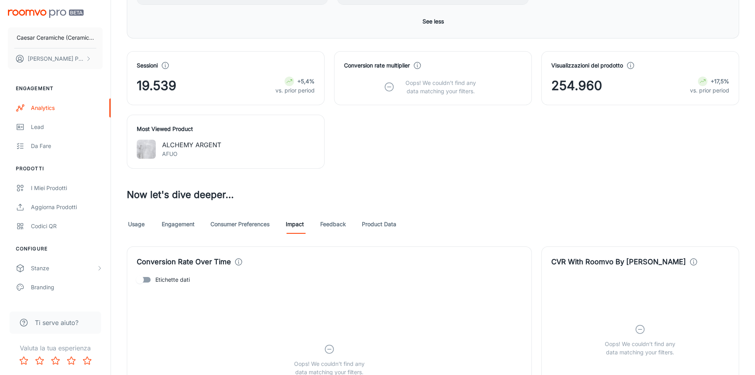
scroll to position [713, 0]
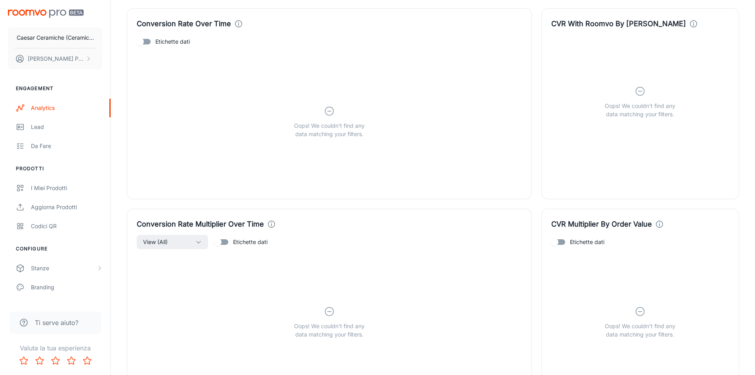
click at [323, 133] on p "Oops! We couldn’t find any data matching your filters." at bounding box center [329, 129] width 82 height 17
click at [324, 109] on icon at bounding box center [329, 110] width 11 height 11
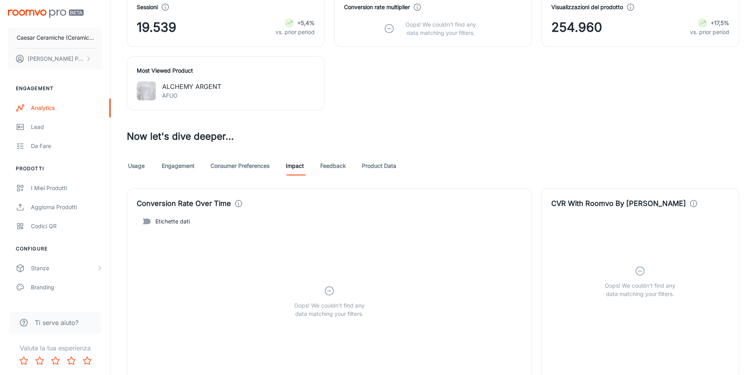
scroll to position [416, 0]
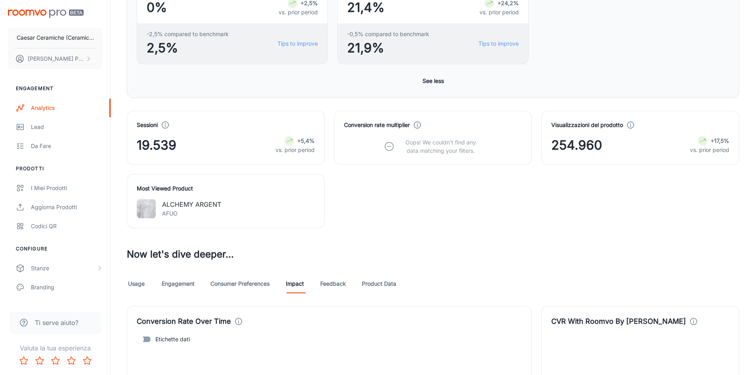
click at [331, 282] on link "Feedback" at bounding box center [333, 283] width 26 height 19
